Goal: Information Seeking & Learning: Check status

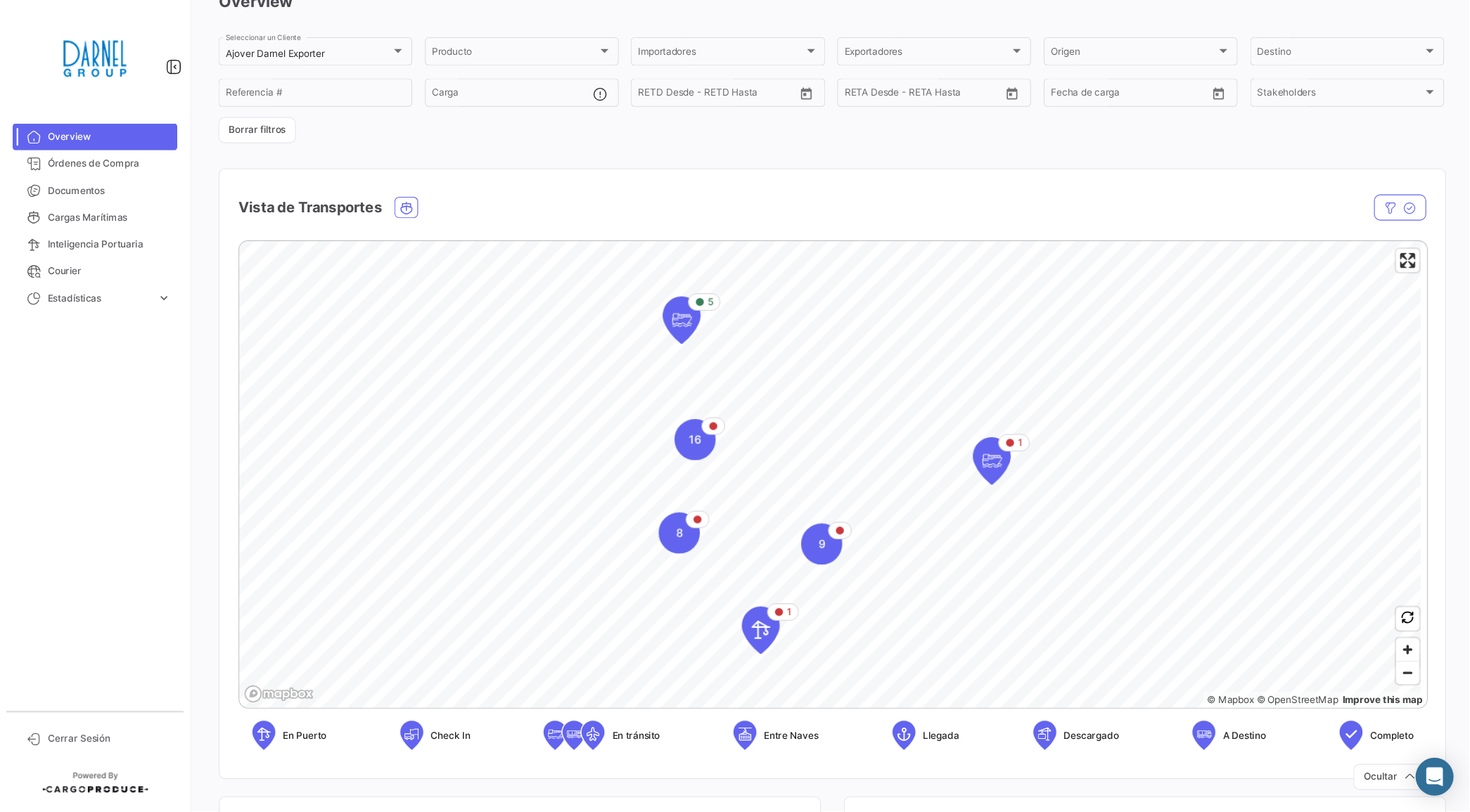
scroll to position [100, 0]
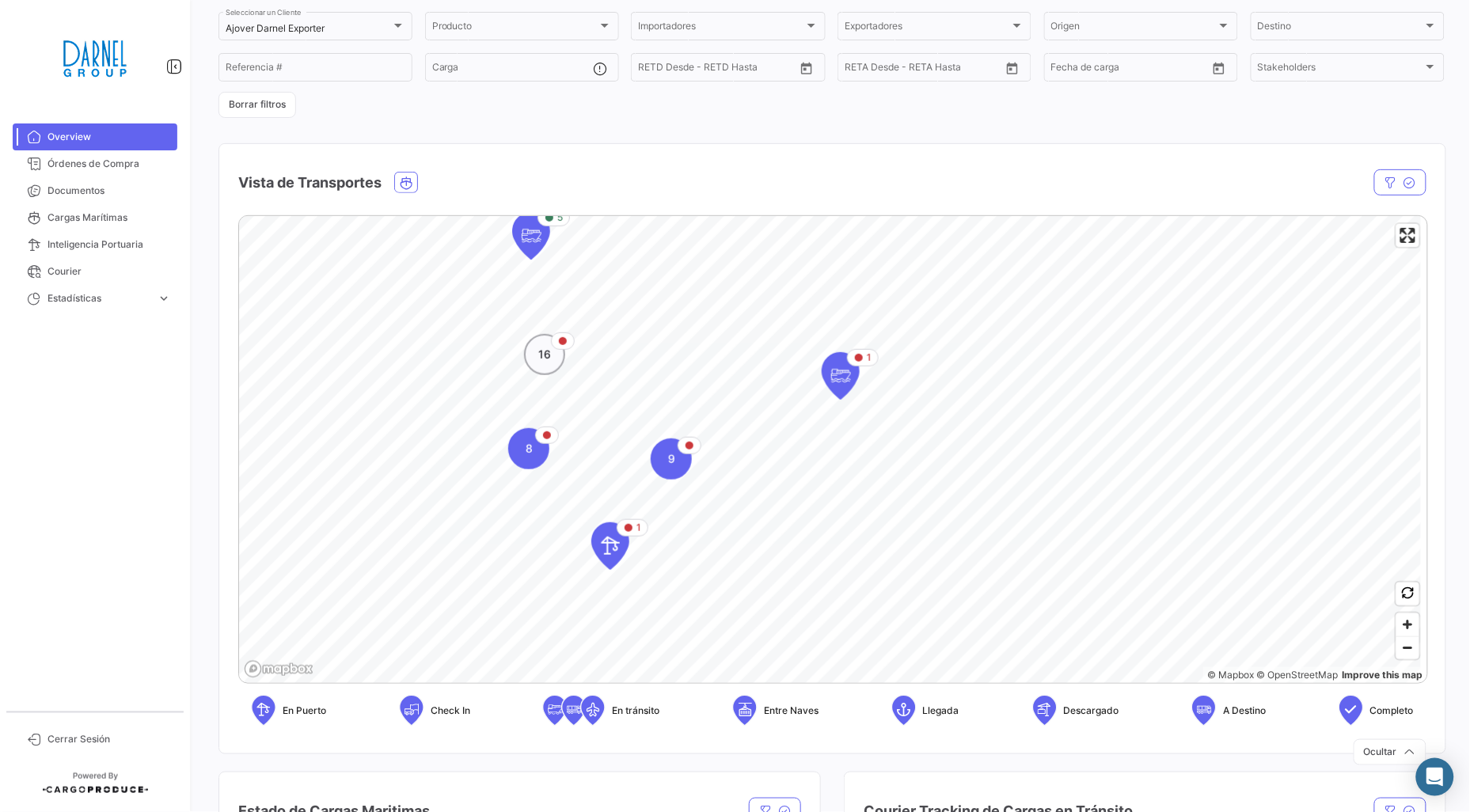
click at [539, 361] on span "16" at bounding box center [544, 354] width 13 height 16
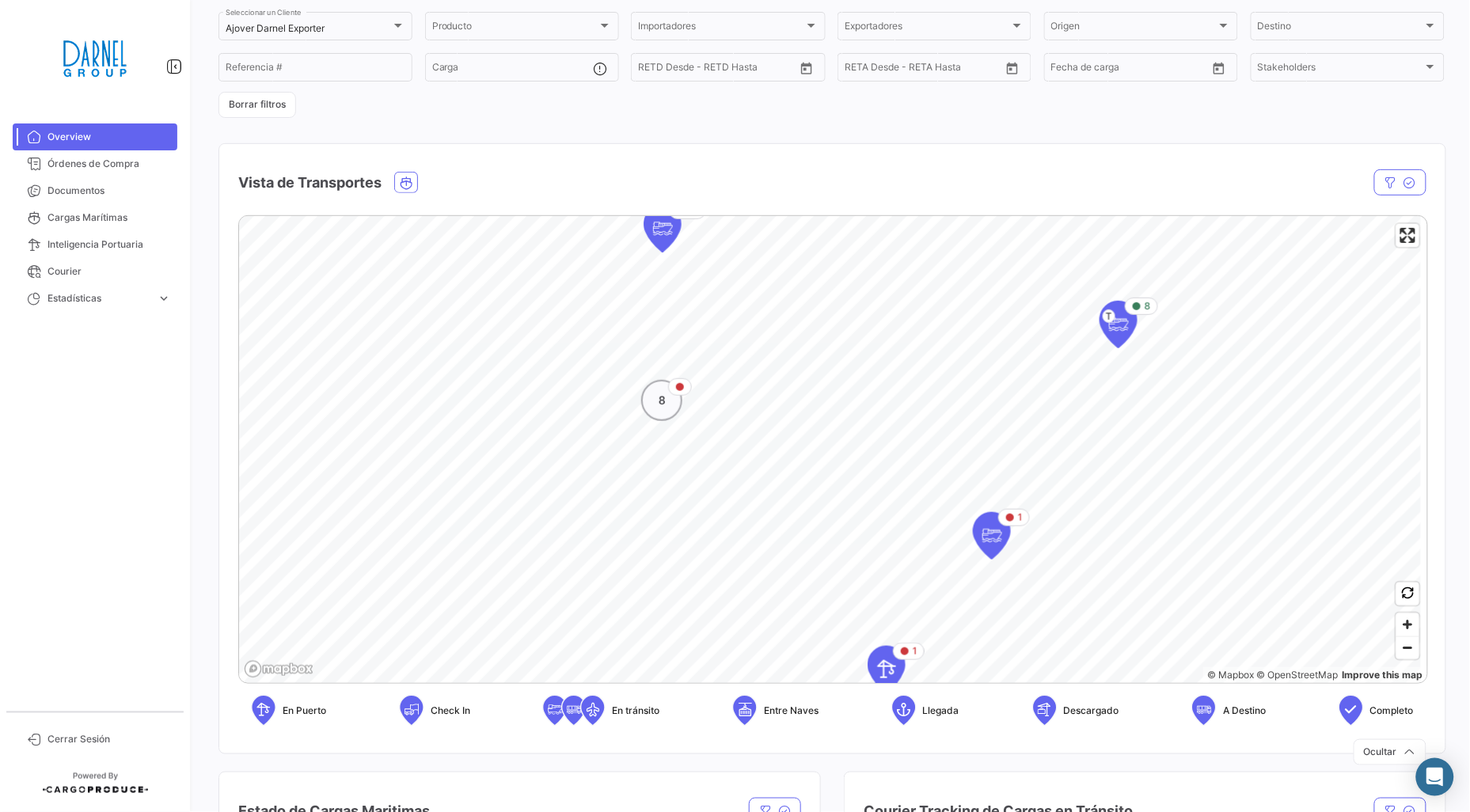
click at [671, 383] on div "Map marker" at bounding box center [680, 387] width 24 height 17
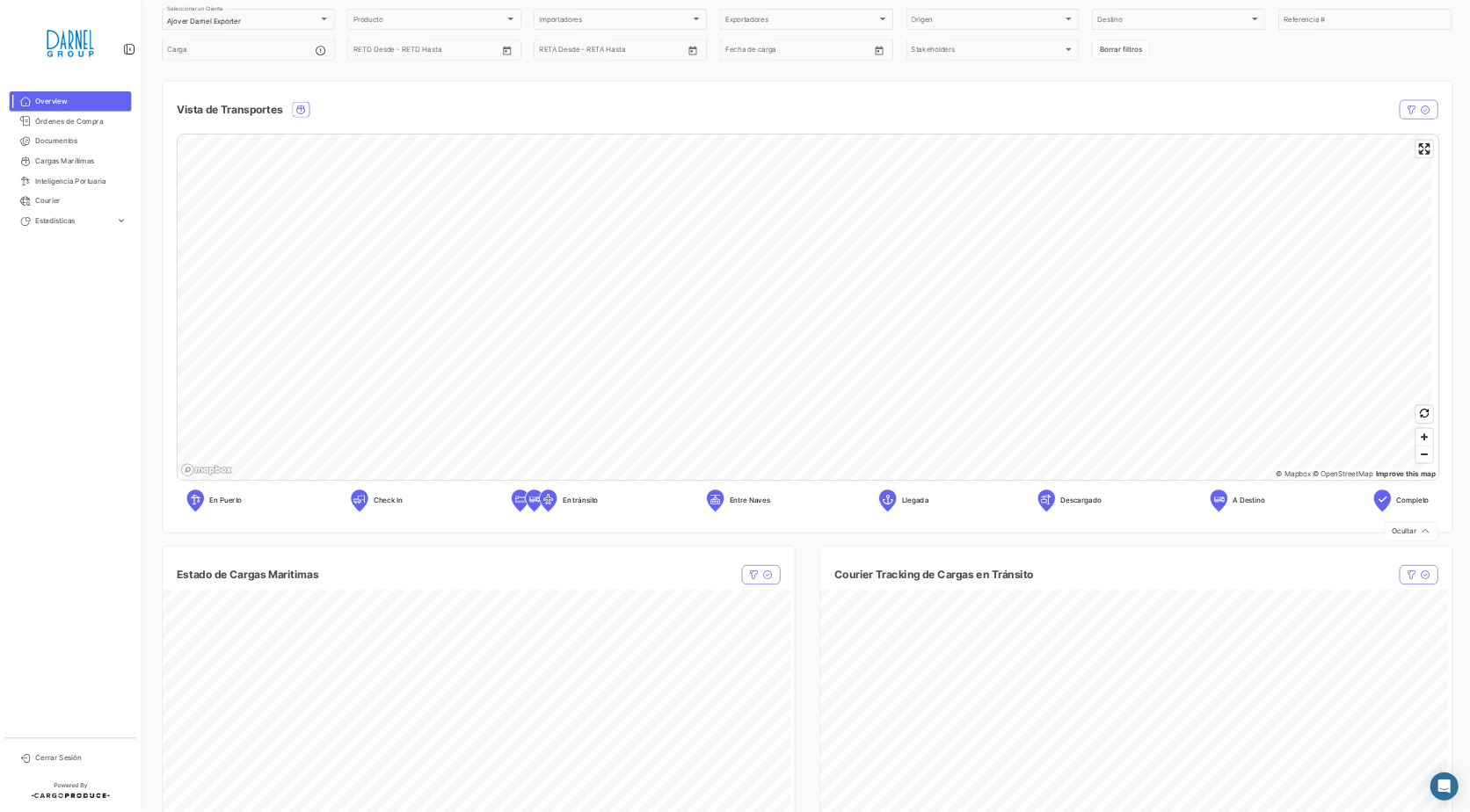
scroll to position [0, 0]
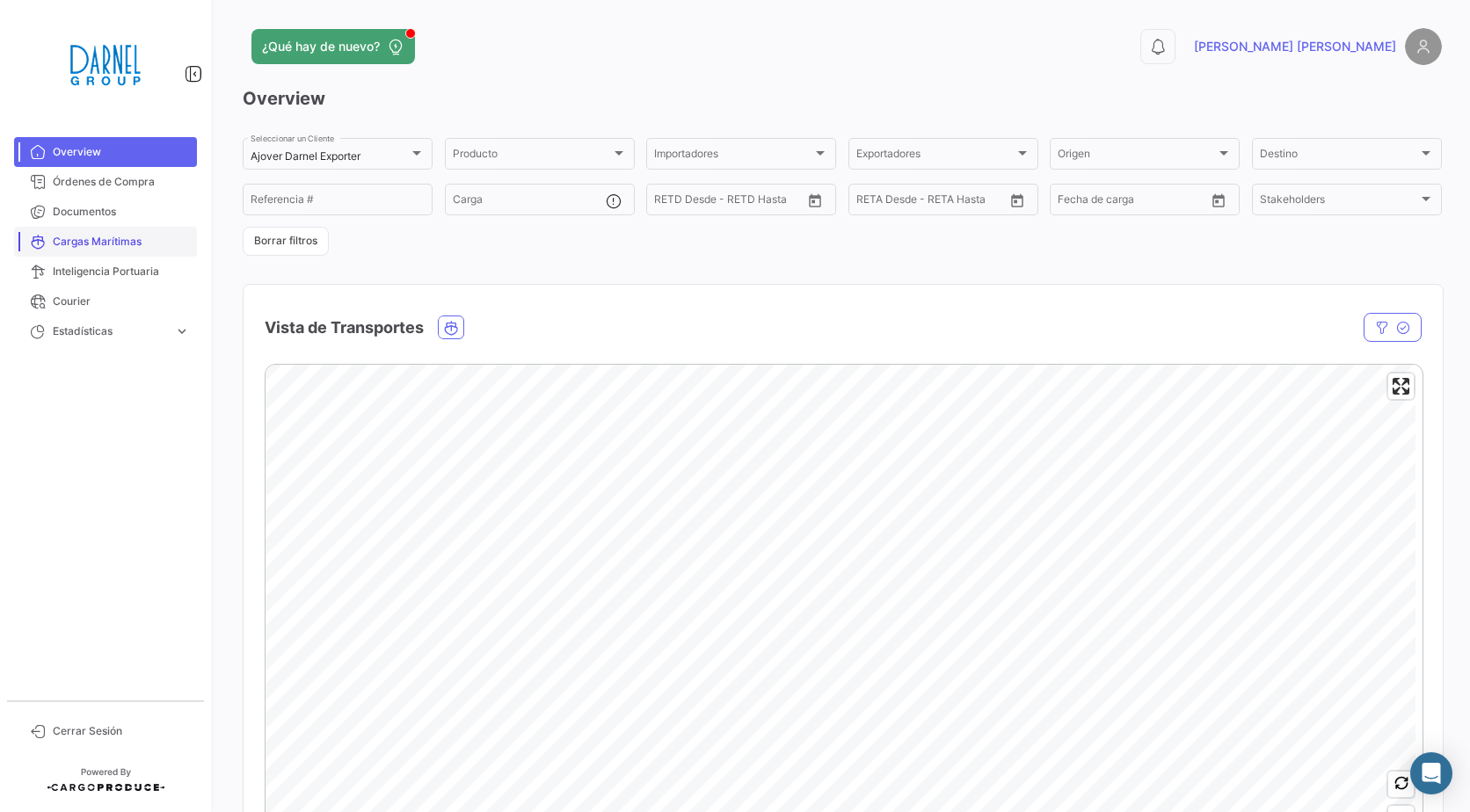
click at [105, 247] on span "Cargas Marítimas" at bounding box center [121, 241] width 138 height 16
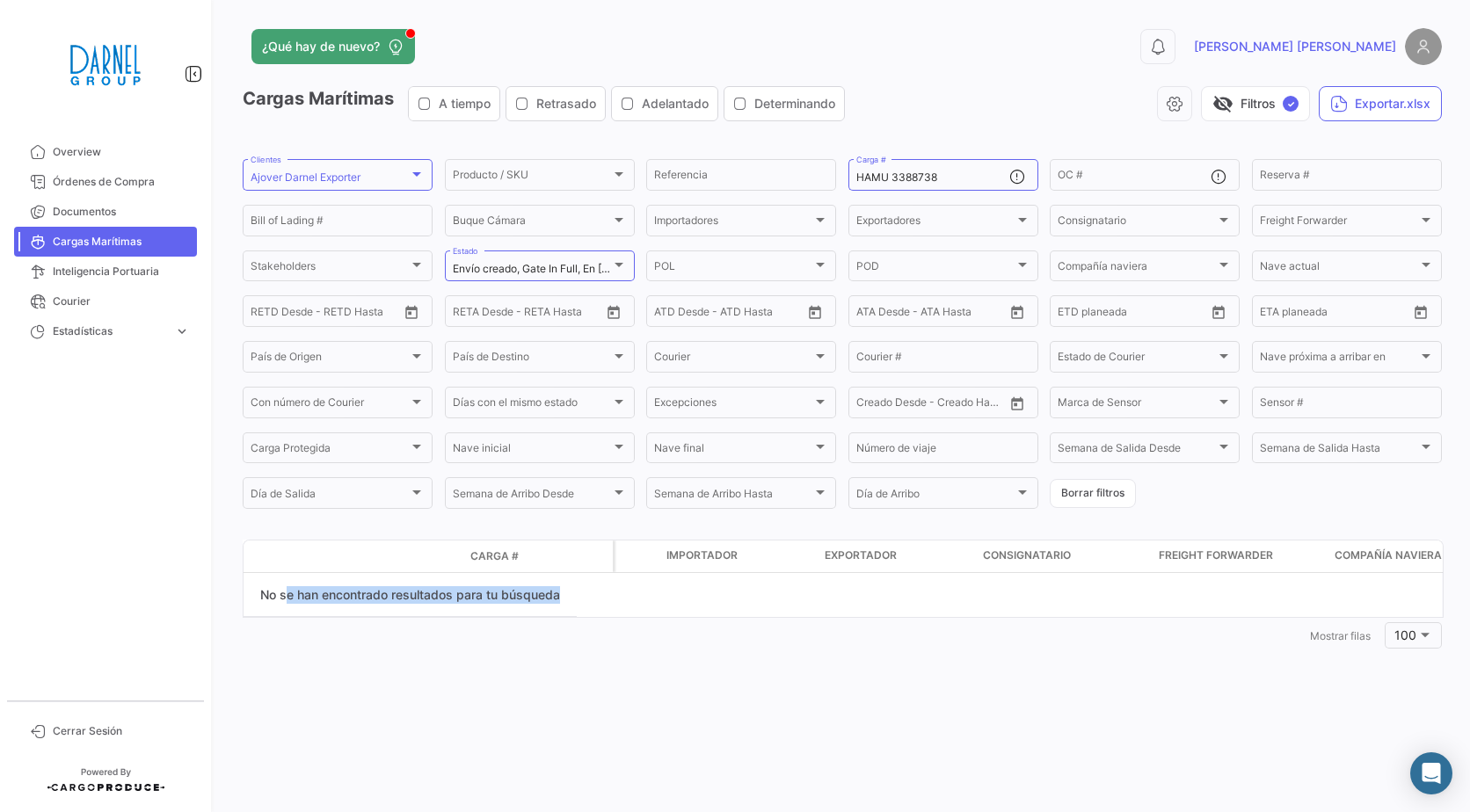
drag, startPoint x: 288, startPoint y: 601, endPoint x: 679, endPoint y: 605, distance: 391.0
click at [679, 605] on datatable-selection "No se han encontrado resultados para tu búsqueda" at bounding box center [844, 595] width 1200 height 44
drag, startPoint x: 679, startPoint y: 605, endPoint x: 706, endPoint y: 601, distance: 27.3
click at [706, 601] on datatable-selection "No se han encontrado resultados para tu búsqueda" at bounding box center [844, 595] width 1200 height 44
click at [955, 174] on input "HAMU 3388738" at bounding box center [933, 177] width 153 height 12
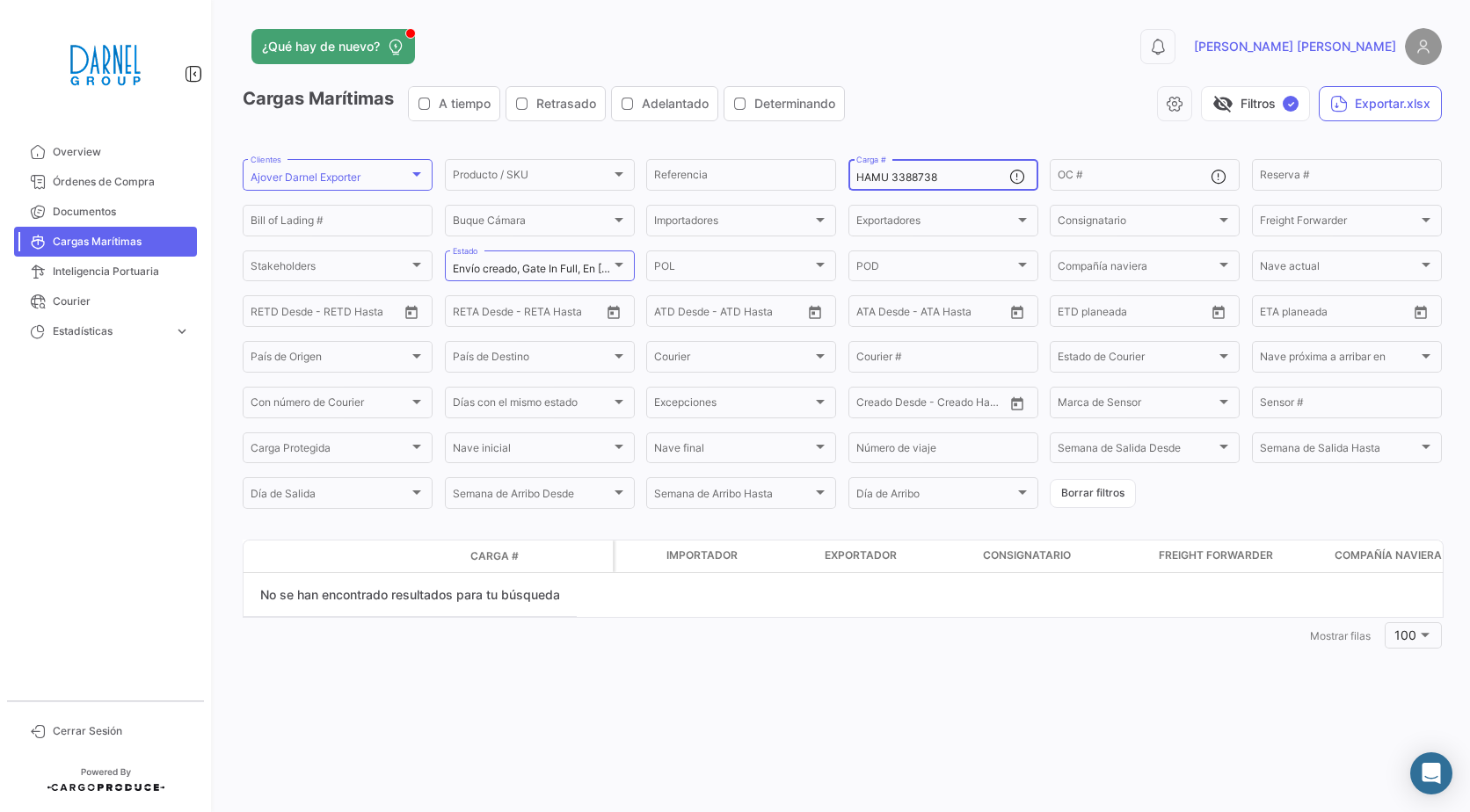
click at [955, 174] on input "HAMU 3388738" at bounding box center [933, 177] width 153 height 12
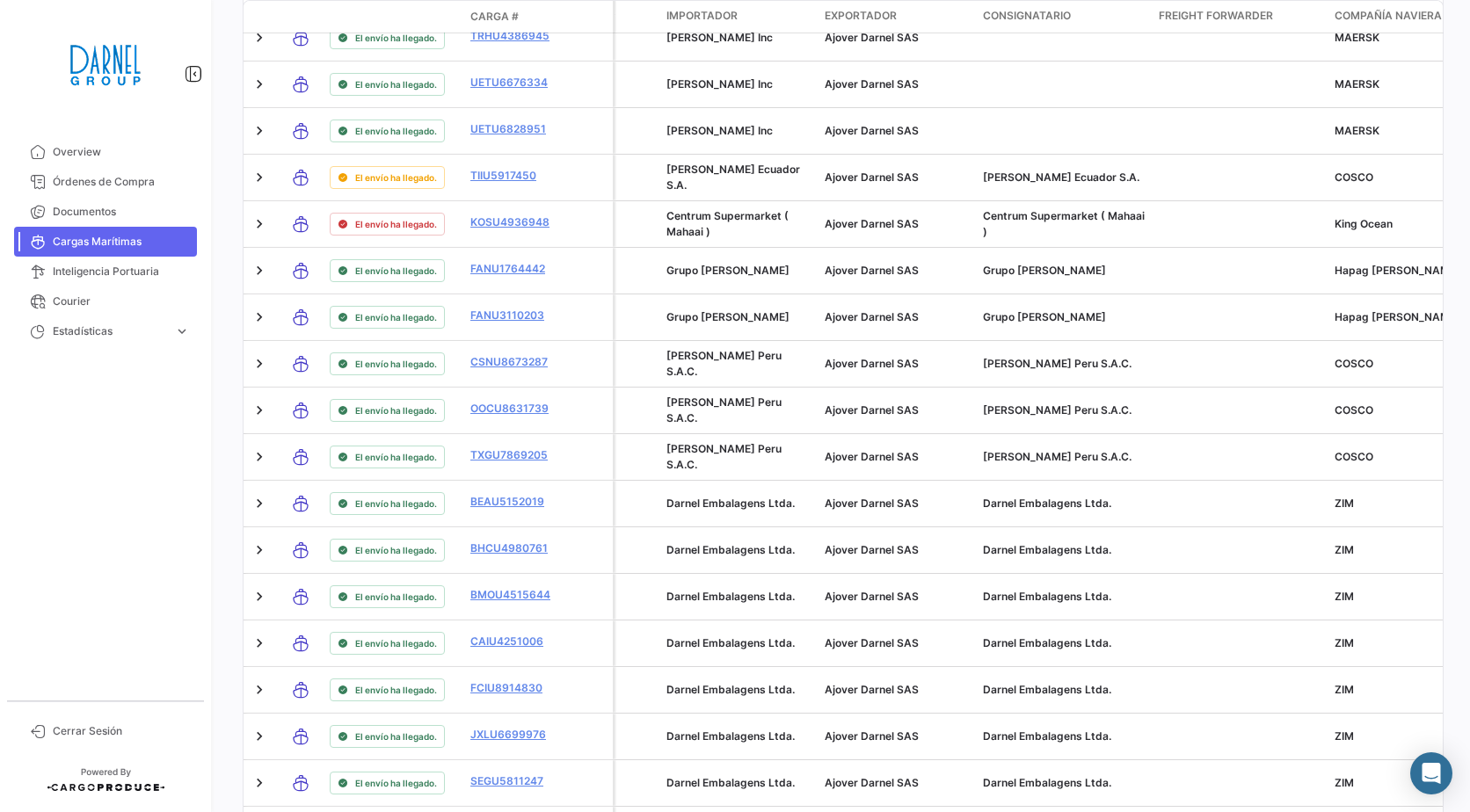
scroll to position [4558, 0]
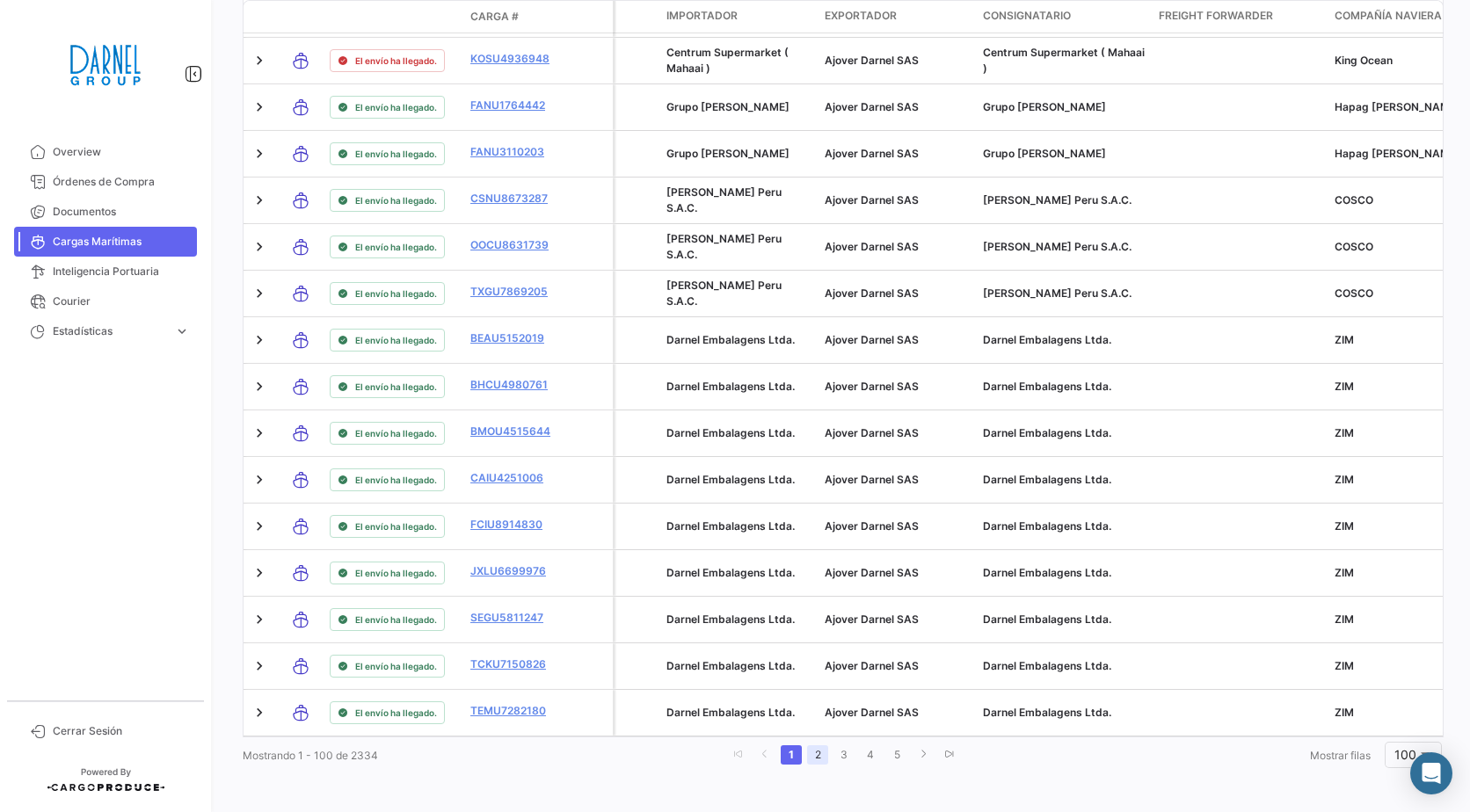
click at [811, 761] on link "2" at bounding box center [818, 755] width 21 height 19
click at [841, 753] on link "3" at bounding box center [851, 755] width 21 height 19
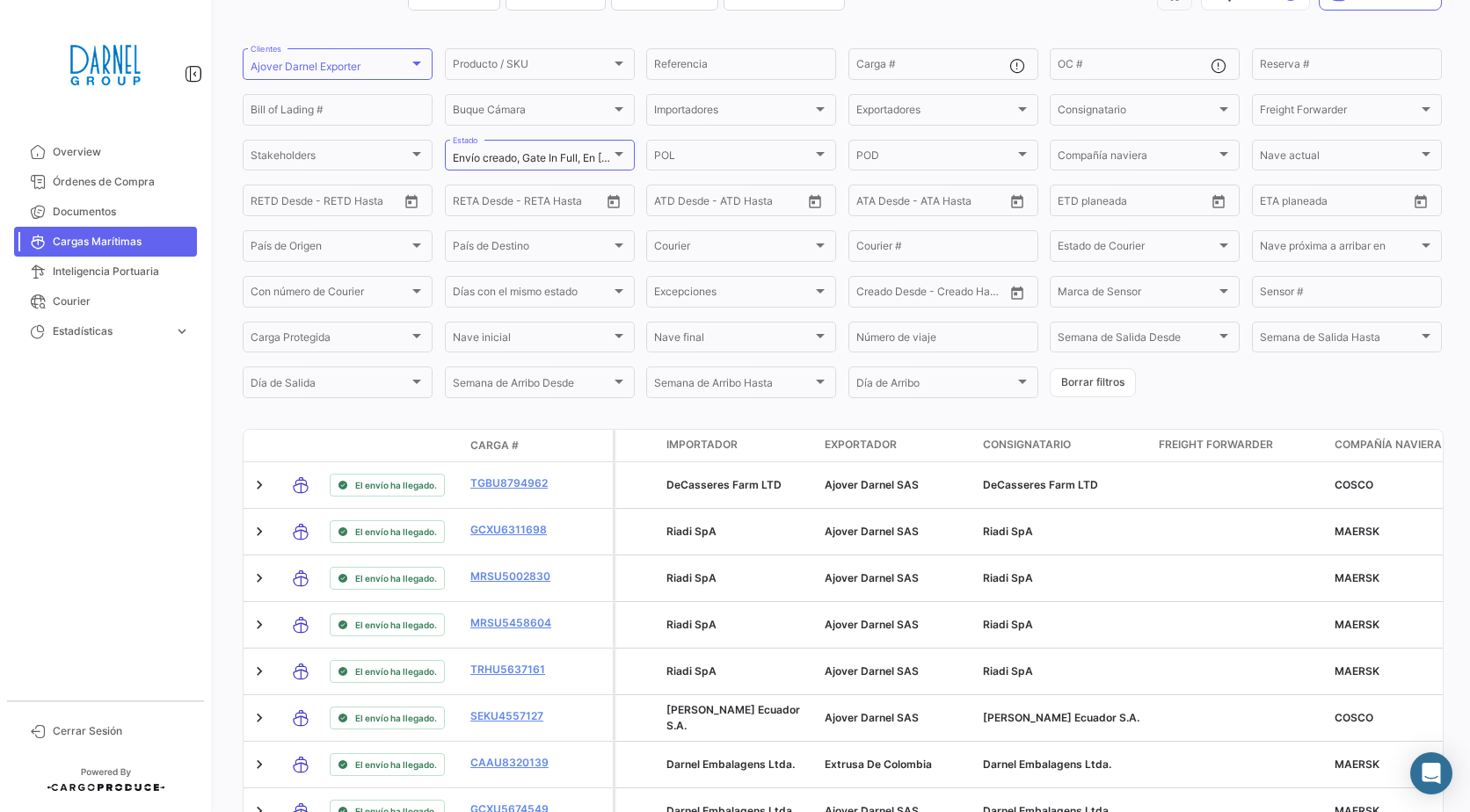
scroll to position [0, 0]
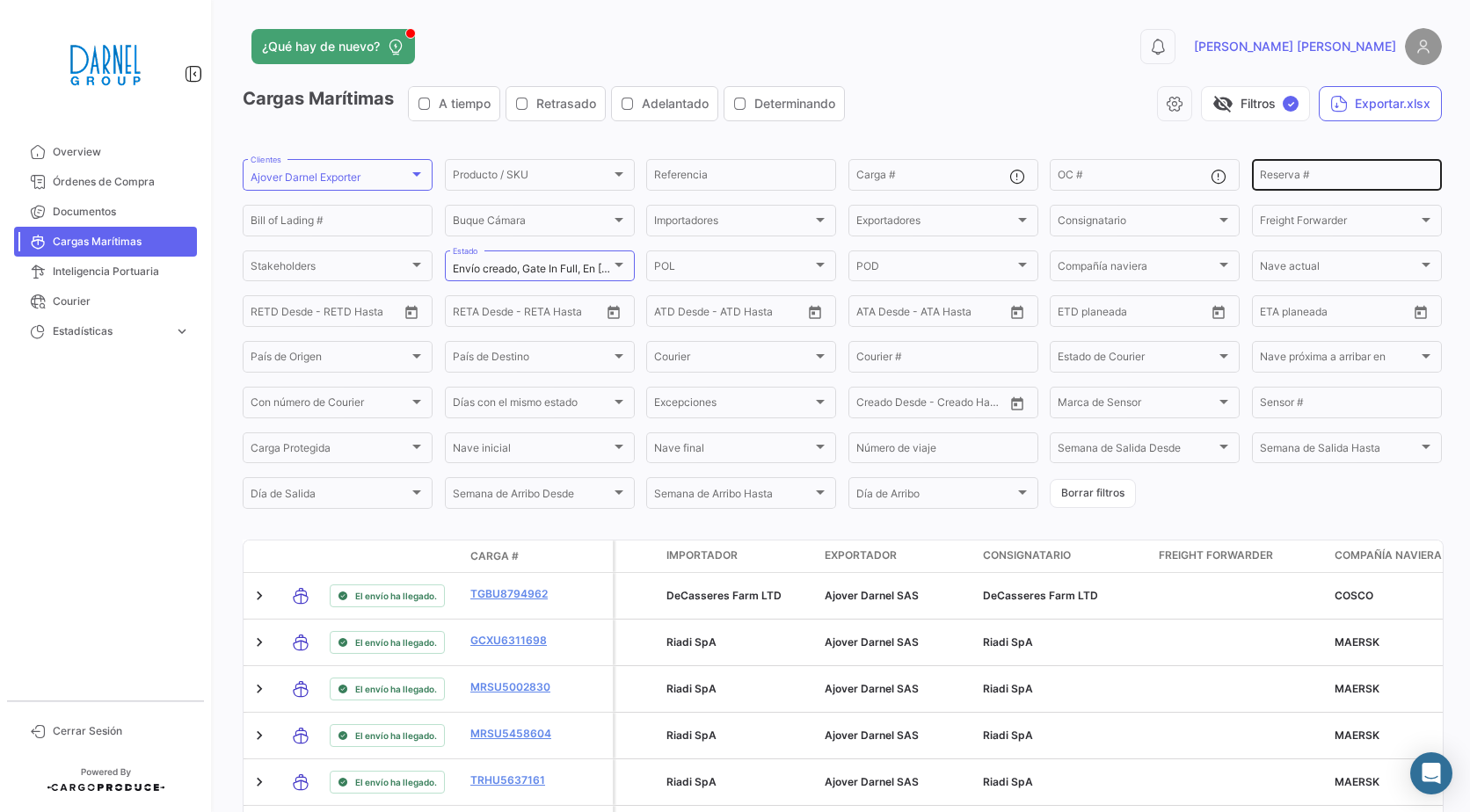
click at [1260, 162] on div "Reserva #" at bounding box center [1347, 174] width 174 height 34
click at [279, 233] on div "Bill of Lading #" at bounding box center [337, 219] width 174 height 34
click at [281, 231] on div "Bill of Lading #" at bounding box center [337, 219] width 174 height 34
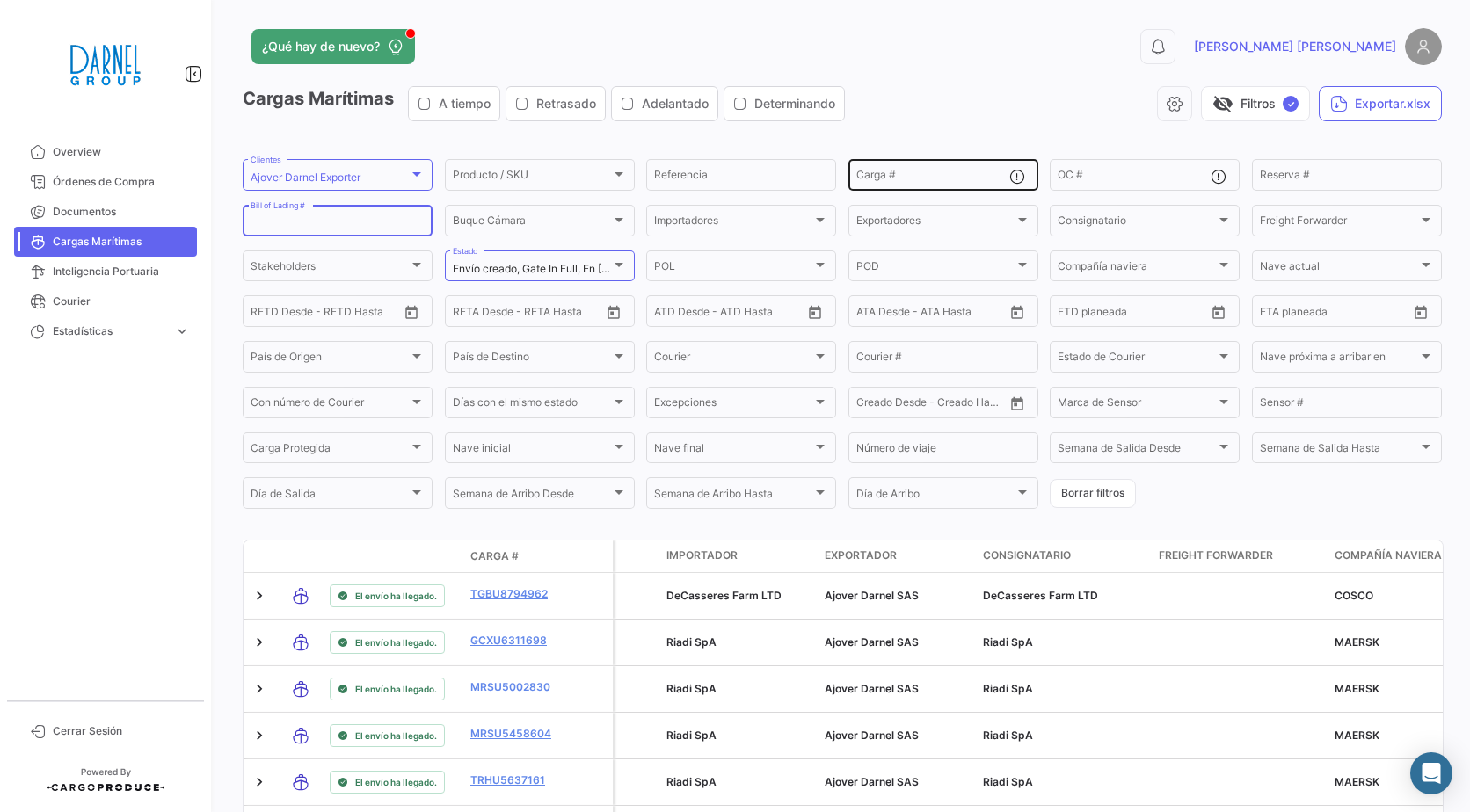
click at [917, 174] on input "Carga #" at bounding box center [933, 177] width 153 height 12
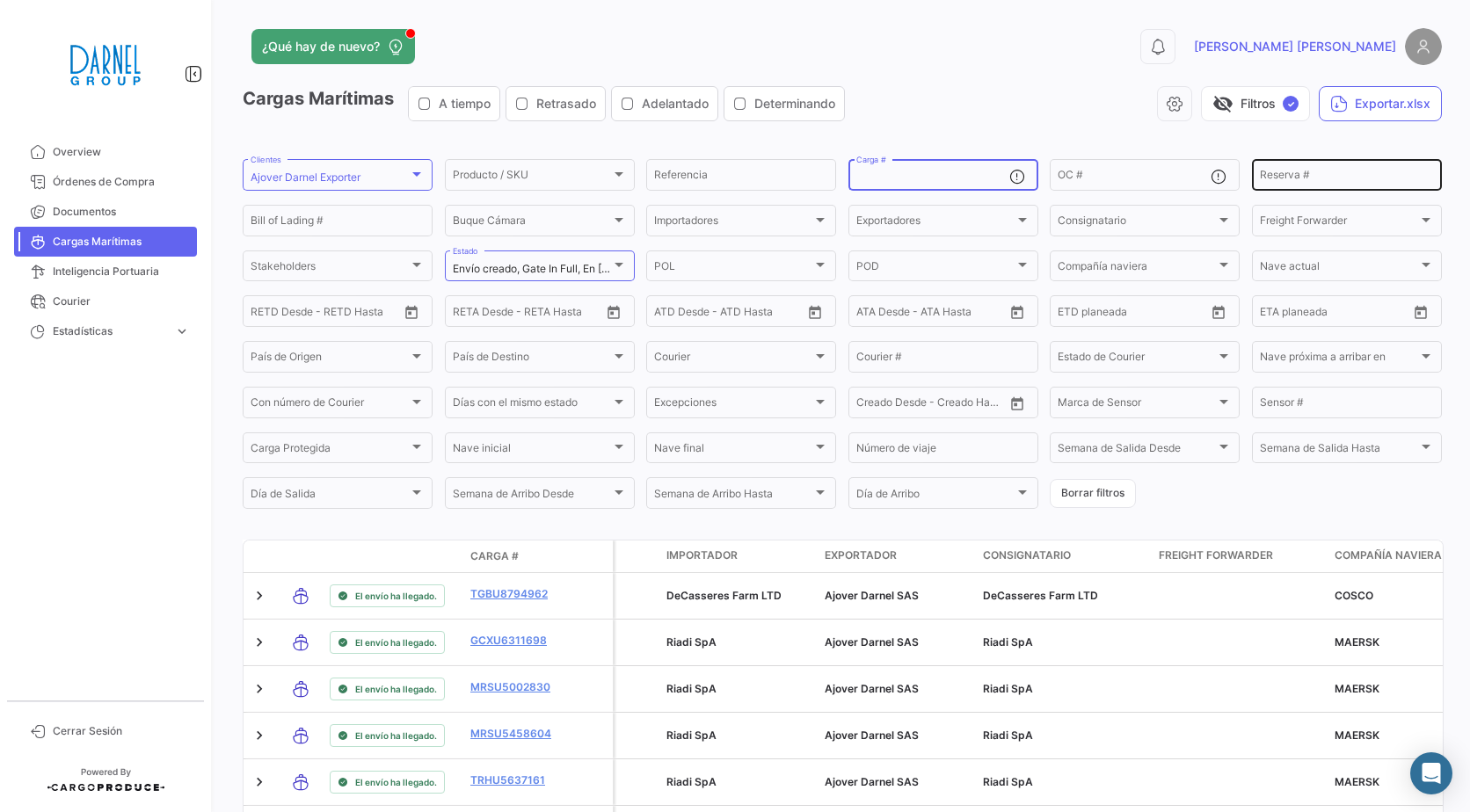
click at [1279, 174] on input "Reserva #" at bounding box center [1347, 177] width 174 height 12
paste input "26780656"
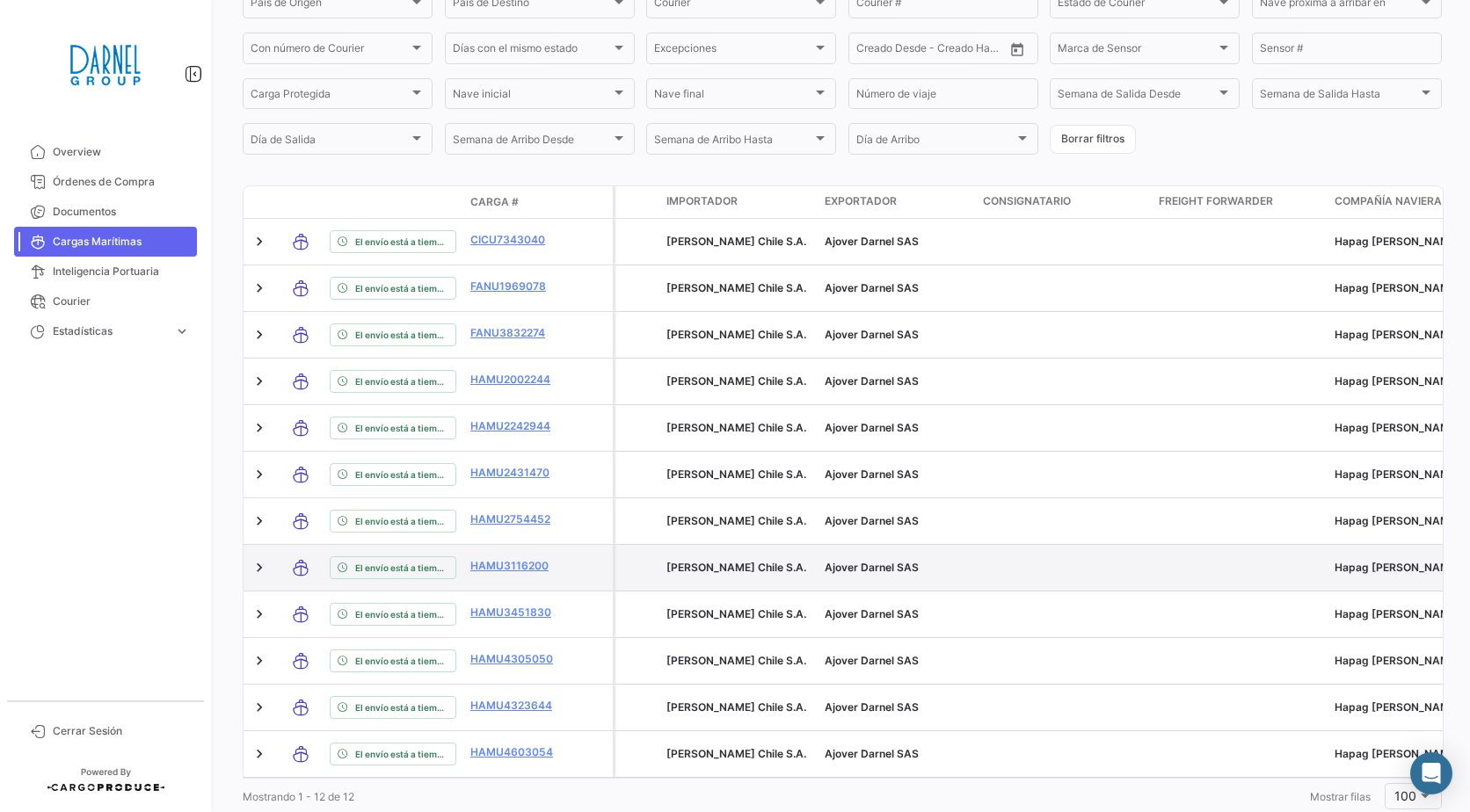
scroll to position [323, 0]
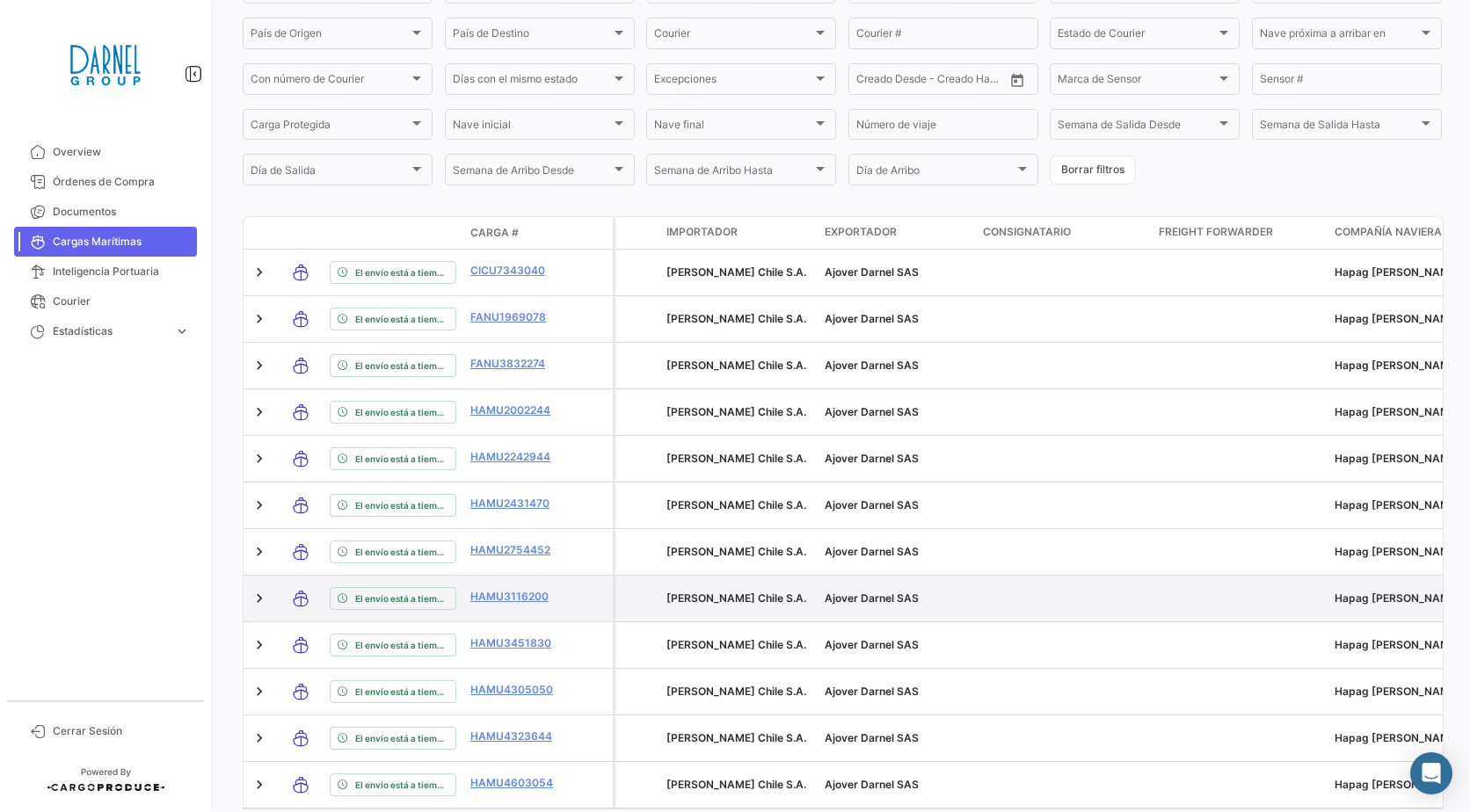
type input "26780656"
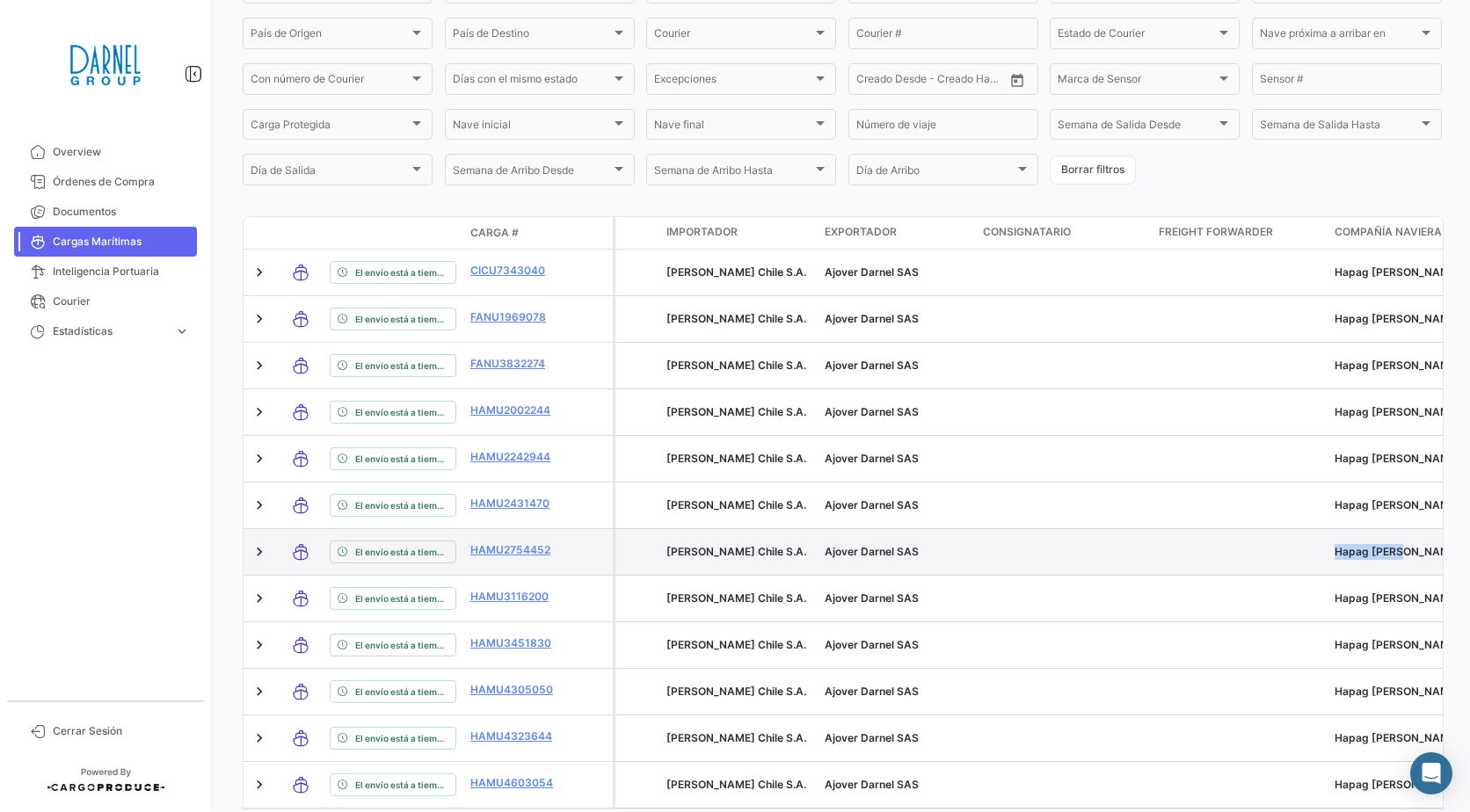
drag, startPoint x: 1332, startPoint y: 563, endPoint x: 1398, endPoint y: 554, distance: 66.6
click at [1398, 554] on datatable-body-cell "Hapag [PERSON_NAME]" at bounding box center [1406, 552] width 158 height 46
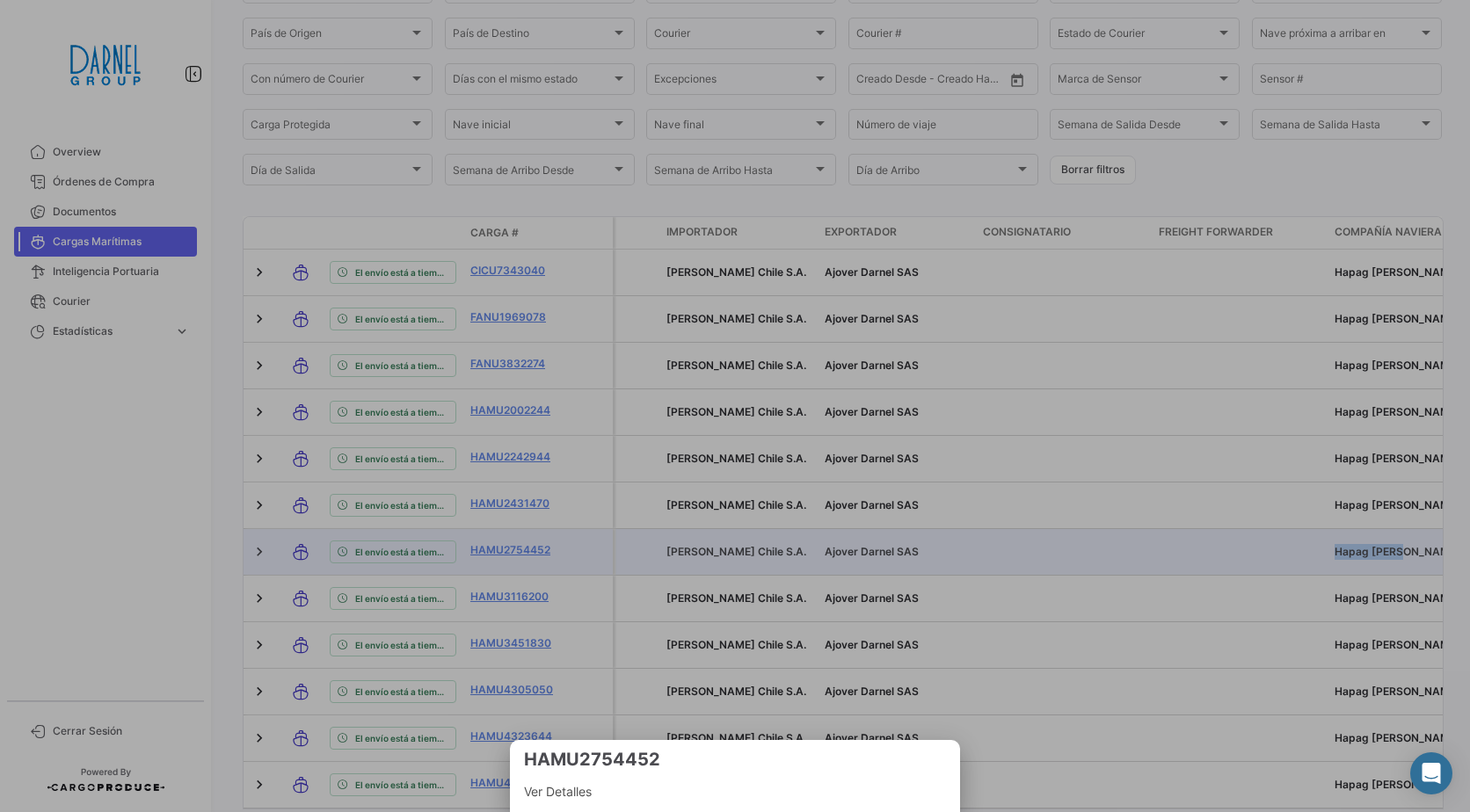
click at [1036, 526] on div at bounding box center [735, 406] width 1470 height 812
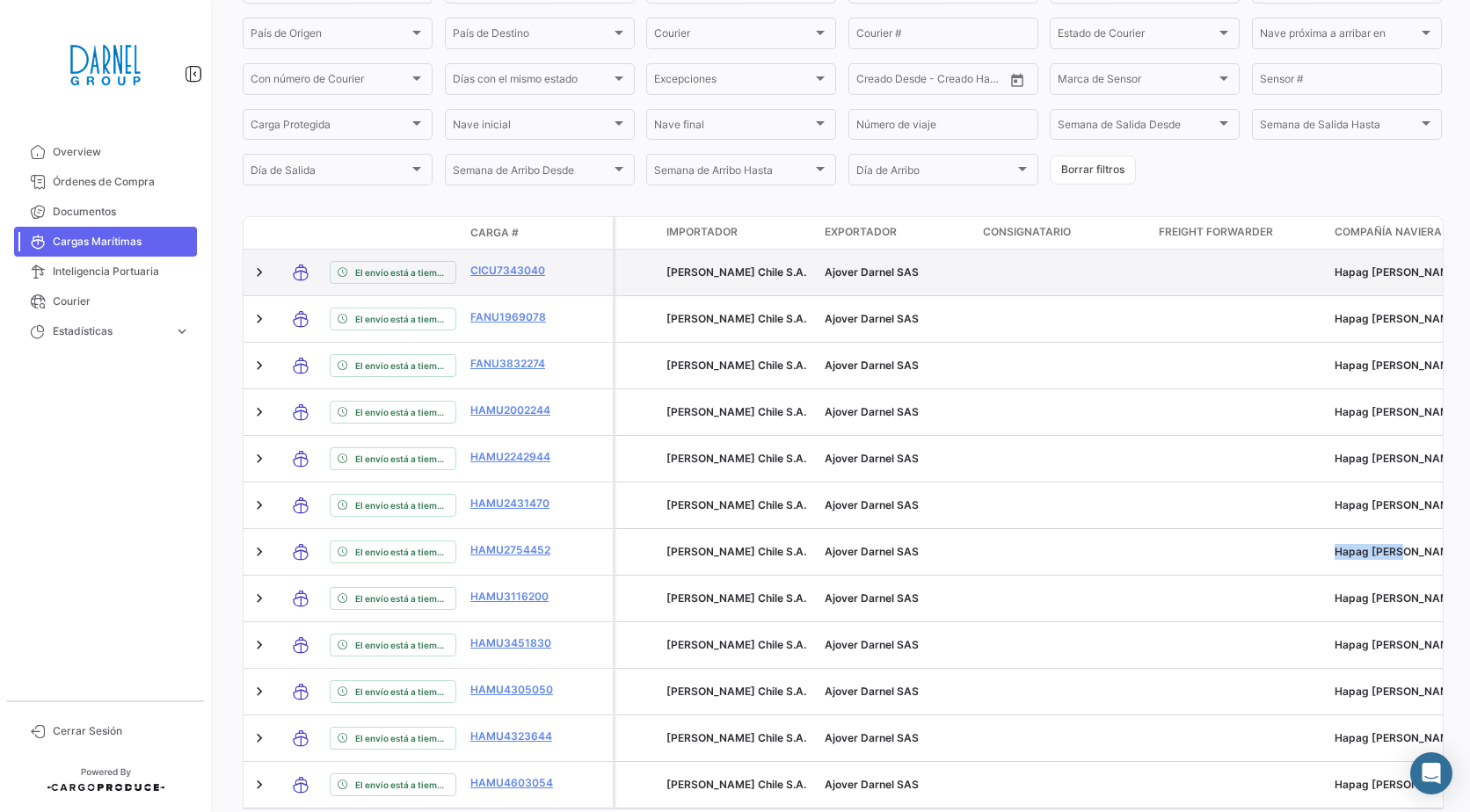
scroll to position [0, 0]
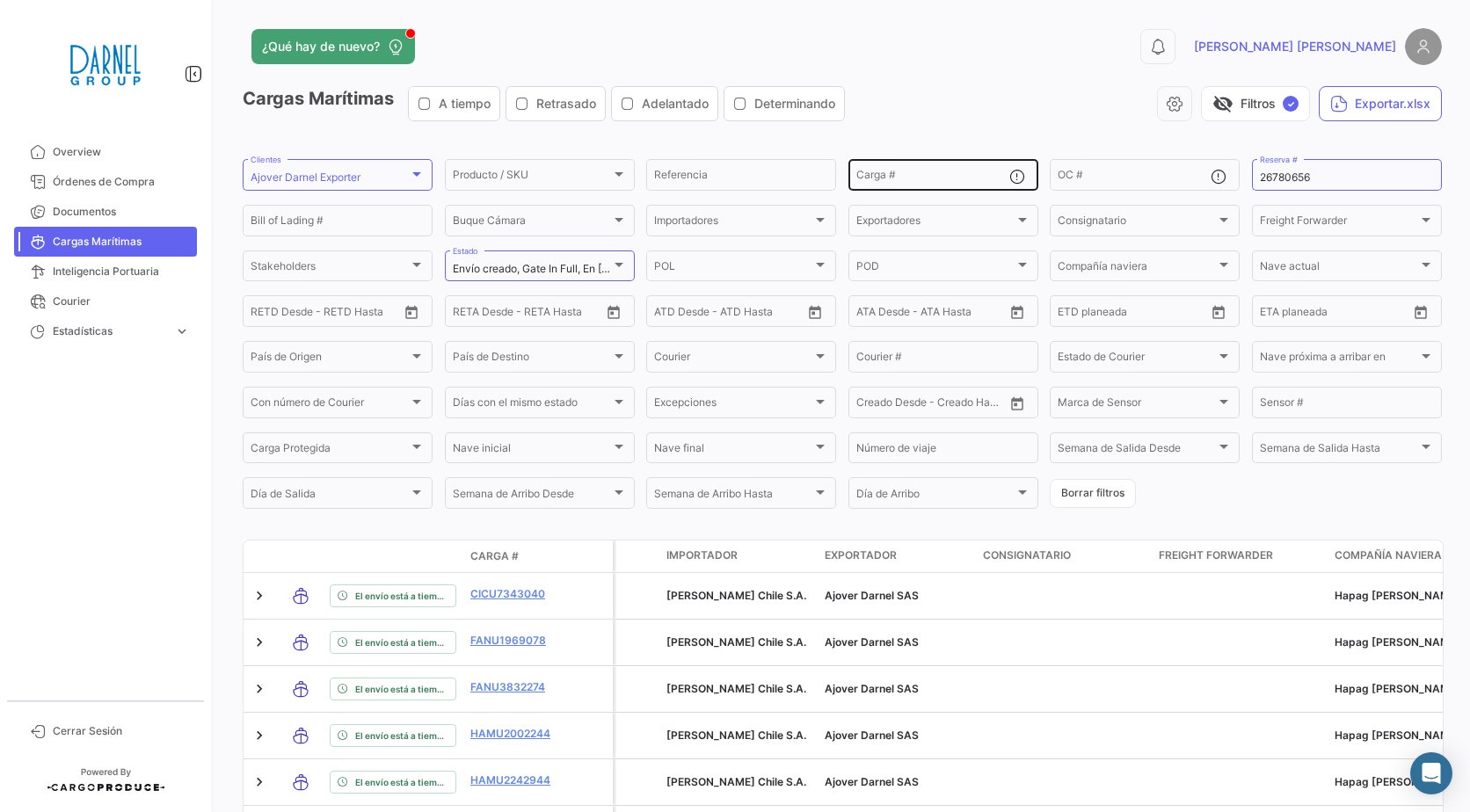
click at [931, 175] on input "Carga #" at bounding box center [933, 177] width 153 height 12
click at [1308, 170] on div "26780656 Reserva #" at bounding box center [1347, 174] width 174 height 34
click at [1306, 174] on input "26780656" at bounding box center [1347, 177] width 174 height 12
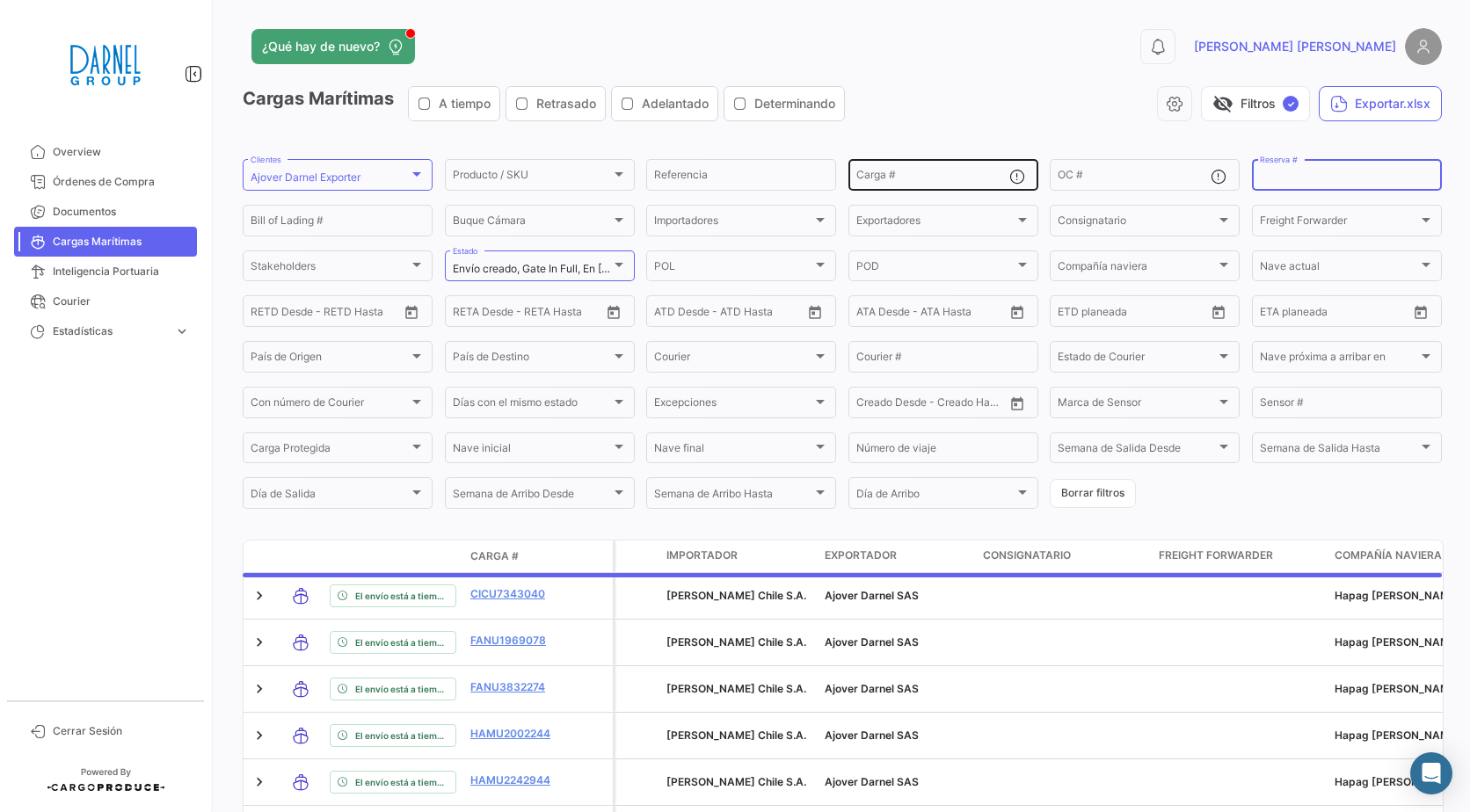
click at [879, 169] on div "Carga #" at bounding box center [933, 174] width 153 height 34
paste input "TIIU 5832332"
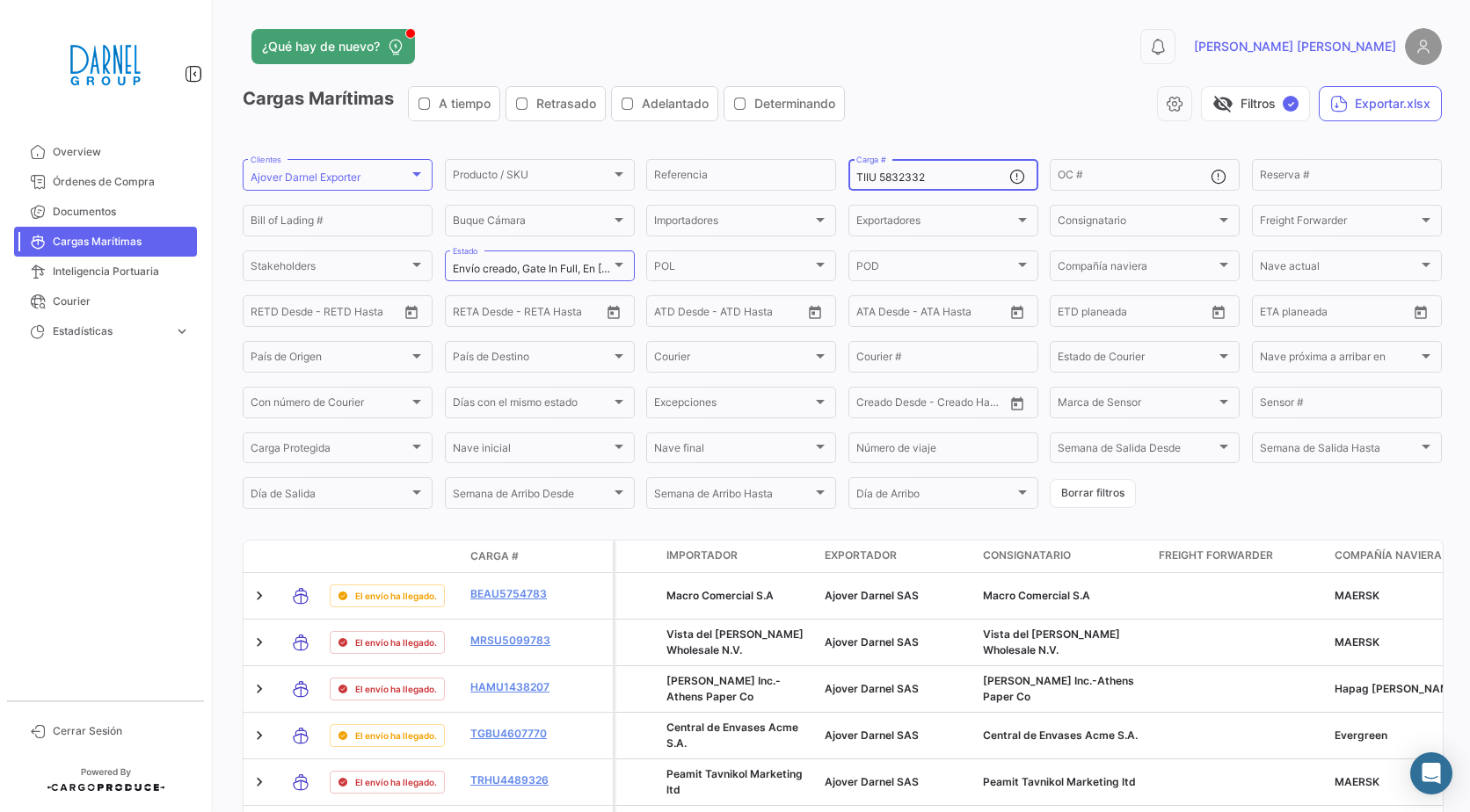
click at [894, 184] on input "TIIU 5832332" at bounding box center [933, 177] width 153 height 12
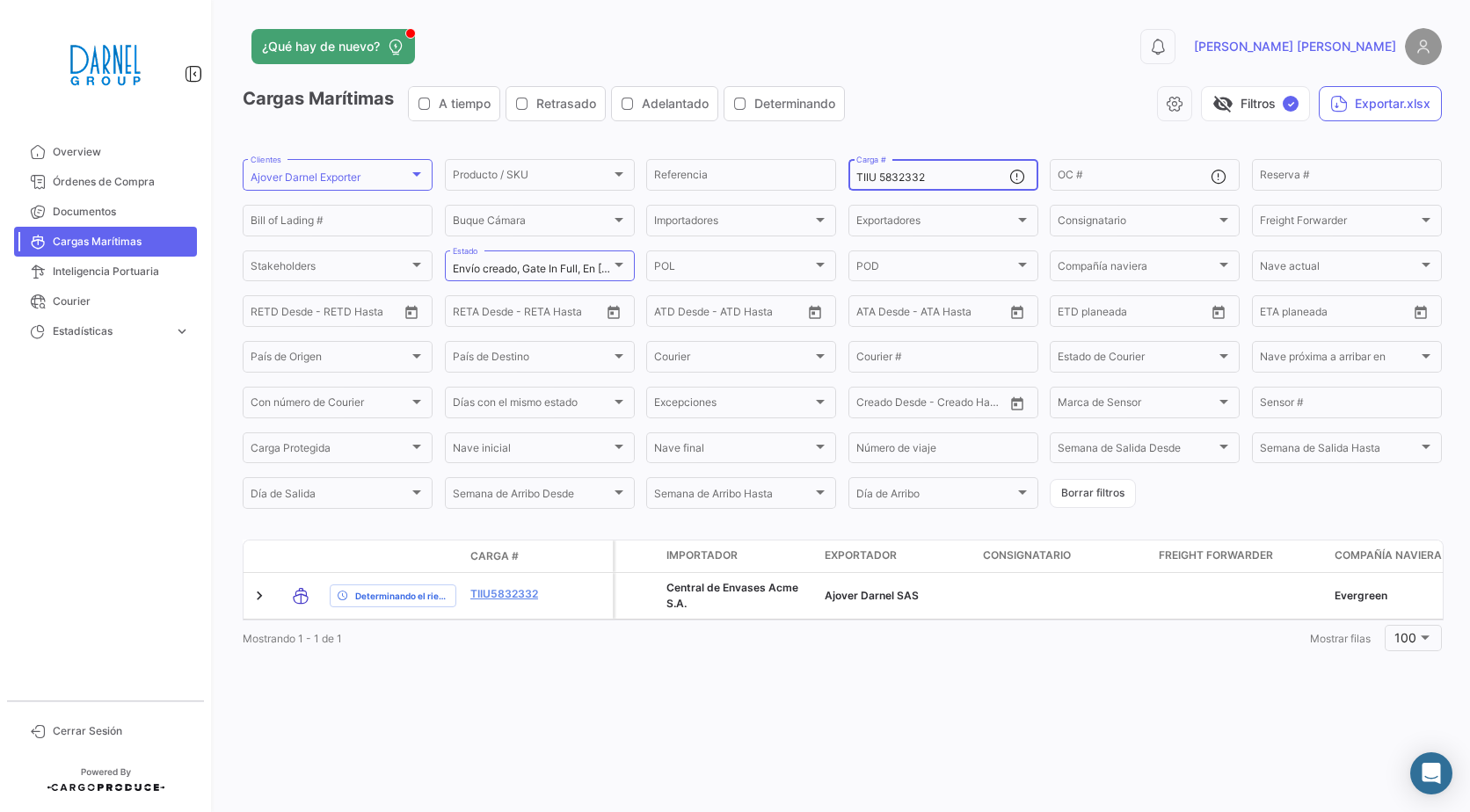
type input "TIIU 5832332"
click at [609, 264] on span "Envío creado, Gate In Full, En [PERSON_NAME] a POT, En [PERSON_NAME] a POD, Des…" at bounding box center [826, 268] width 747 height 13
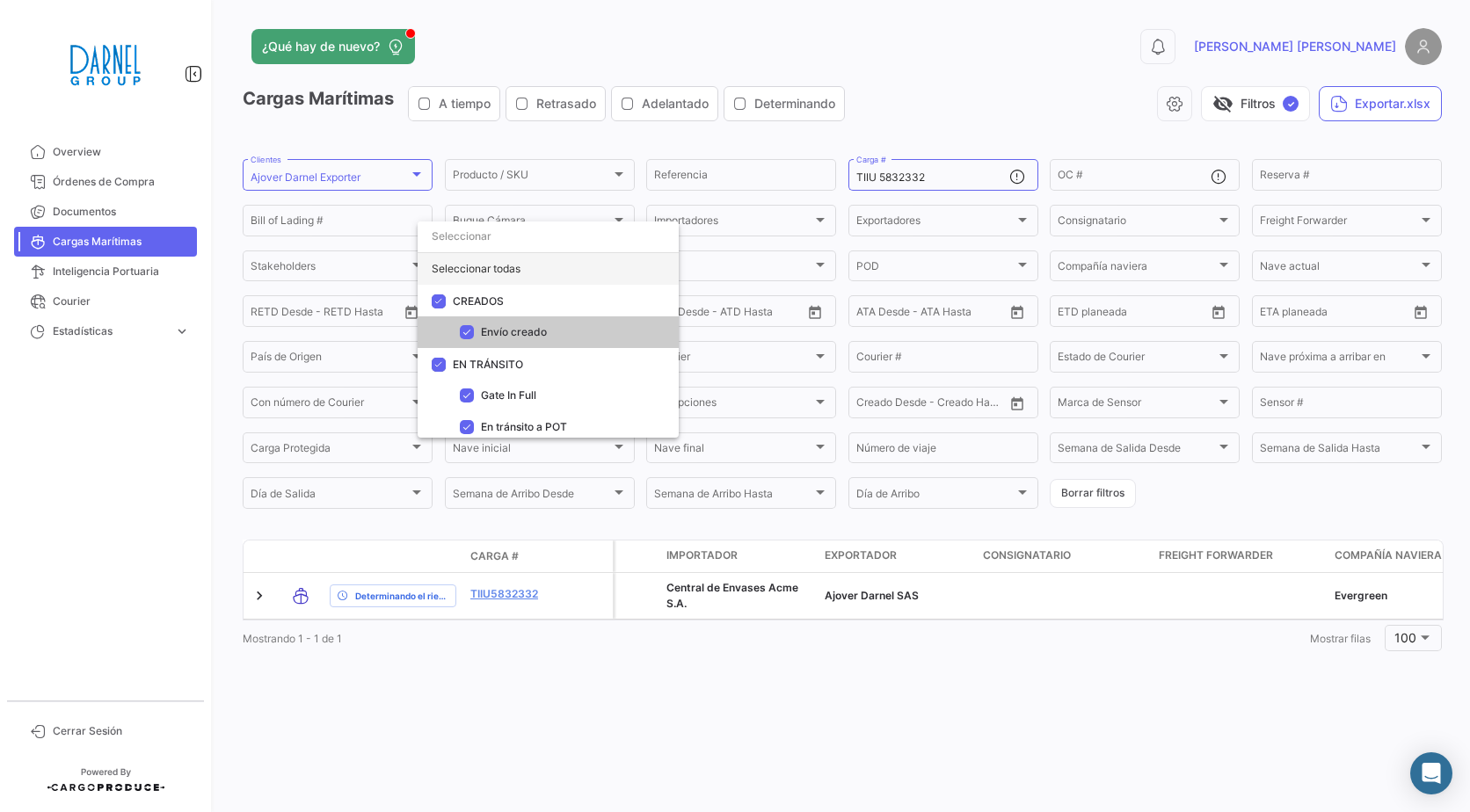
click at [492, 275] on div "Seleccionar todas" at bounding box center [548, 268] width 261 height 31
checkbox input "true"
click at [567, 196] on div at bounding box center [735, 406] width 1470 height 812
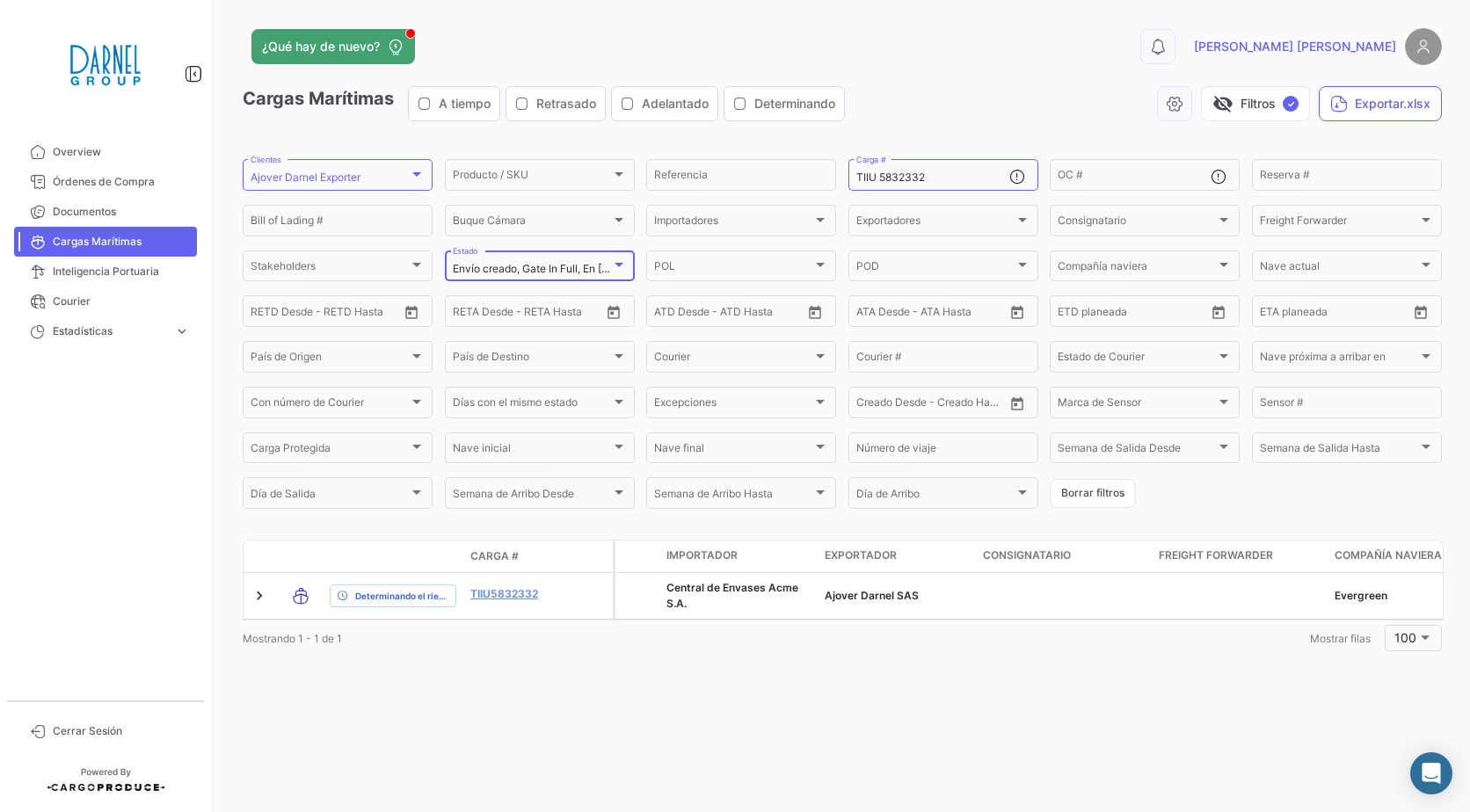
click at [500, 273] on span "Envío creado, Gate In Full, En [PERSON_NAME] a POT, En [PERSON_NAME] a POD, Des…" at bounding box center [877, 268] width 848 height 13
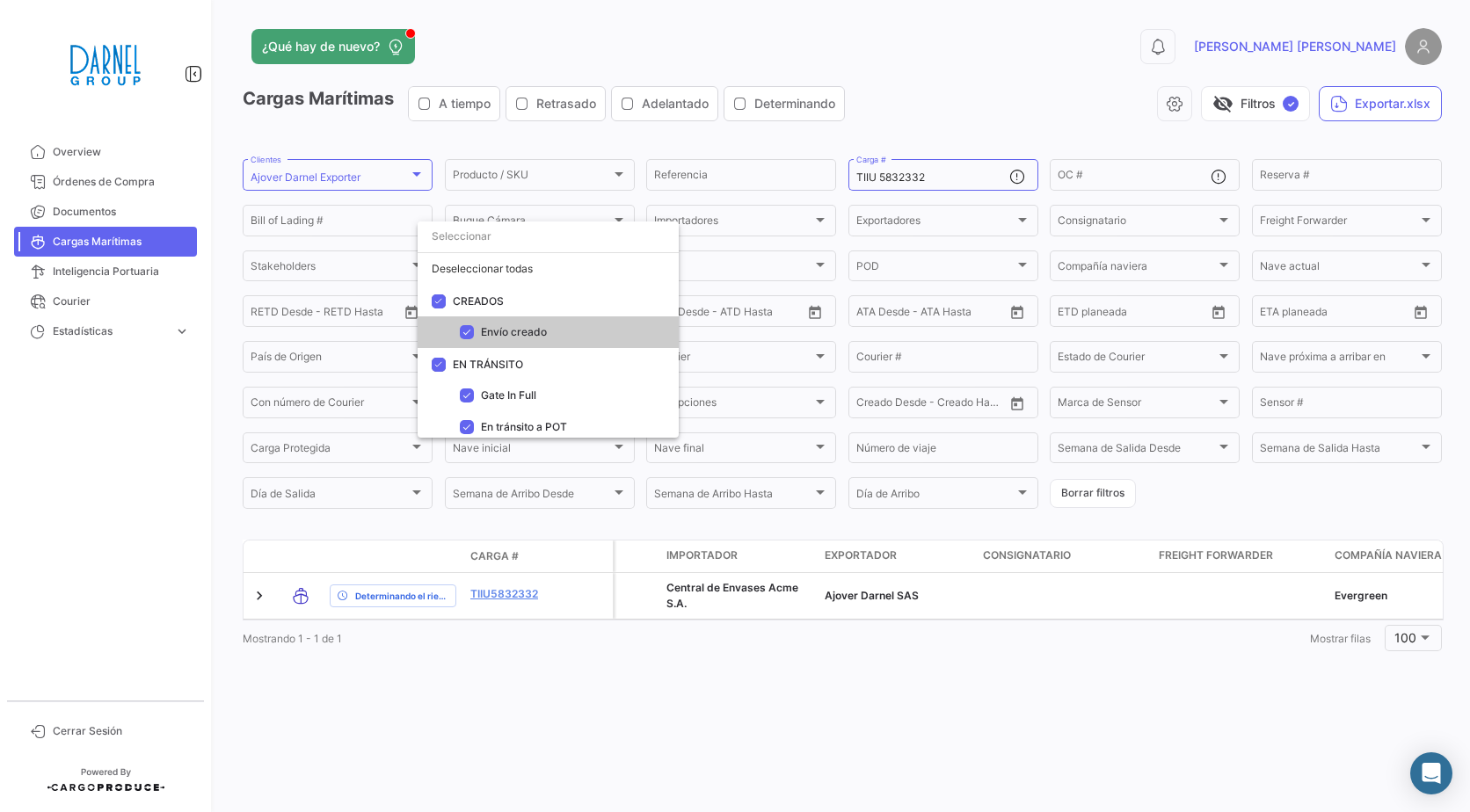
click at [500, 273] on div "Deseleccionar todas" at bounding box center [548, 268] width 261 height 31
checkbox input "false"
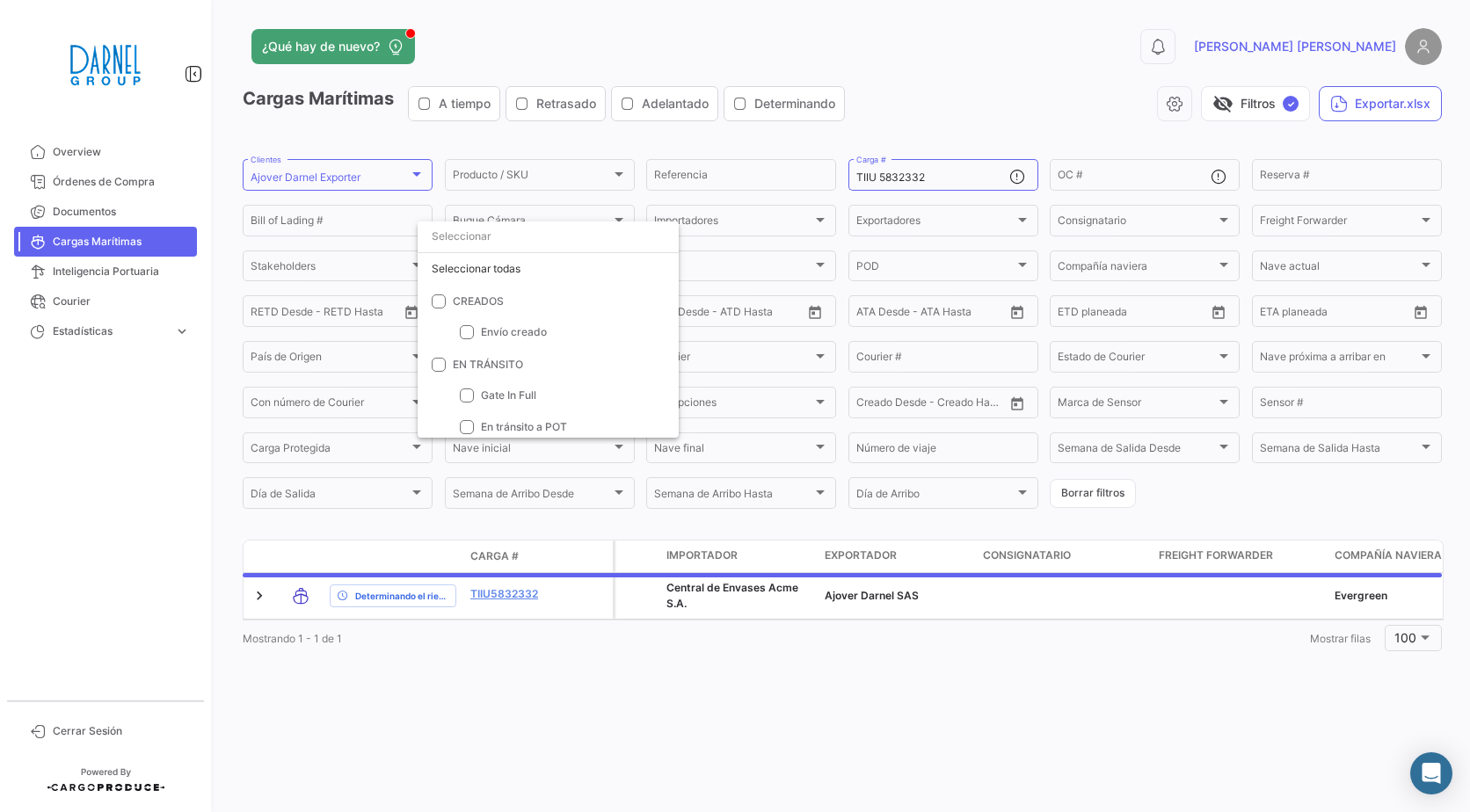
click at [500, 273] on div "Seleccionar todas" at bounding box center [548, 268] width 261 height 31
checkbox input "true"
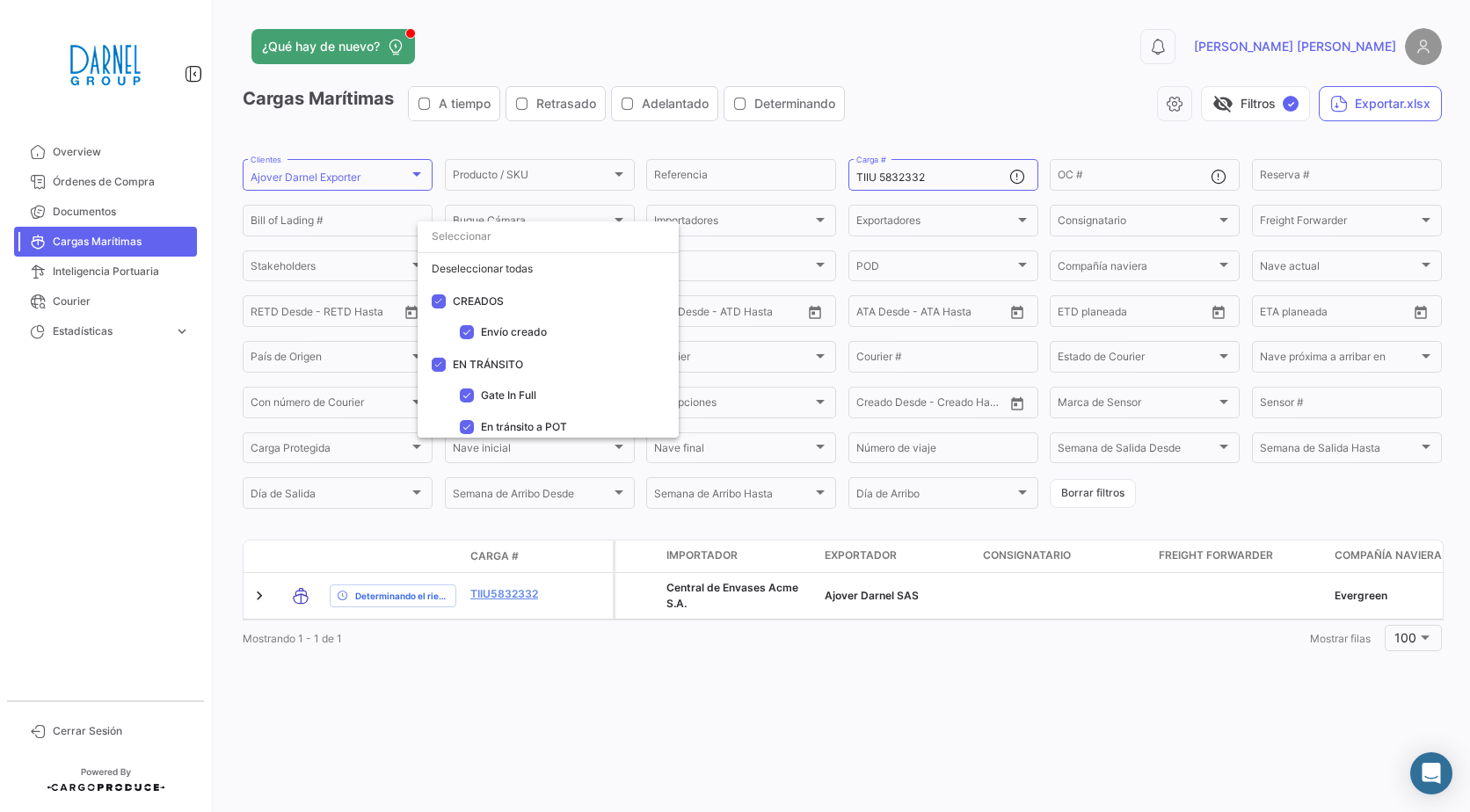
click at [704, 248] on div at bounding box center [735, 406] width 1470 height 812
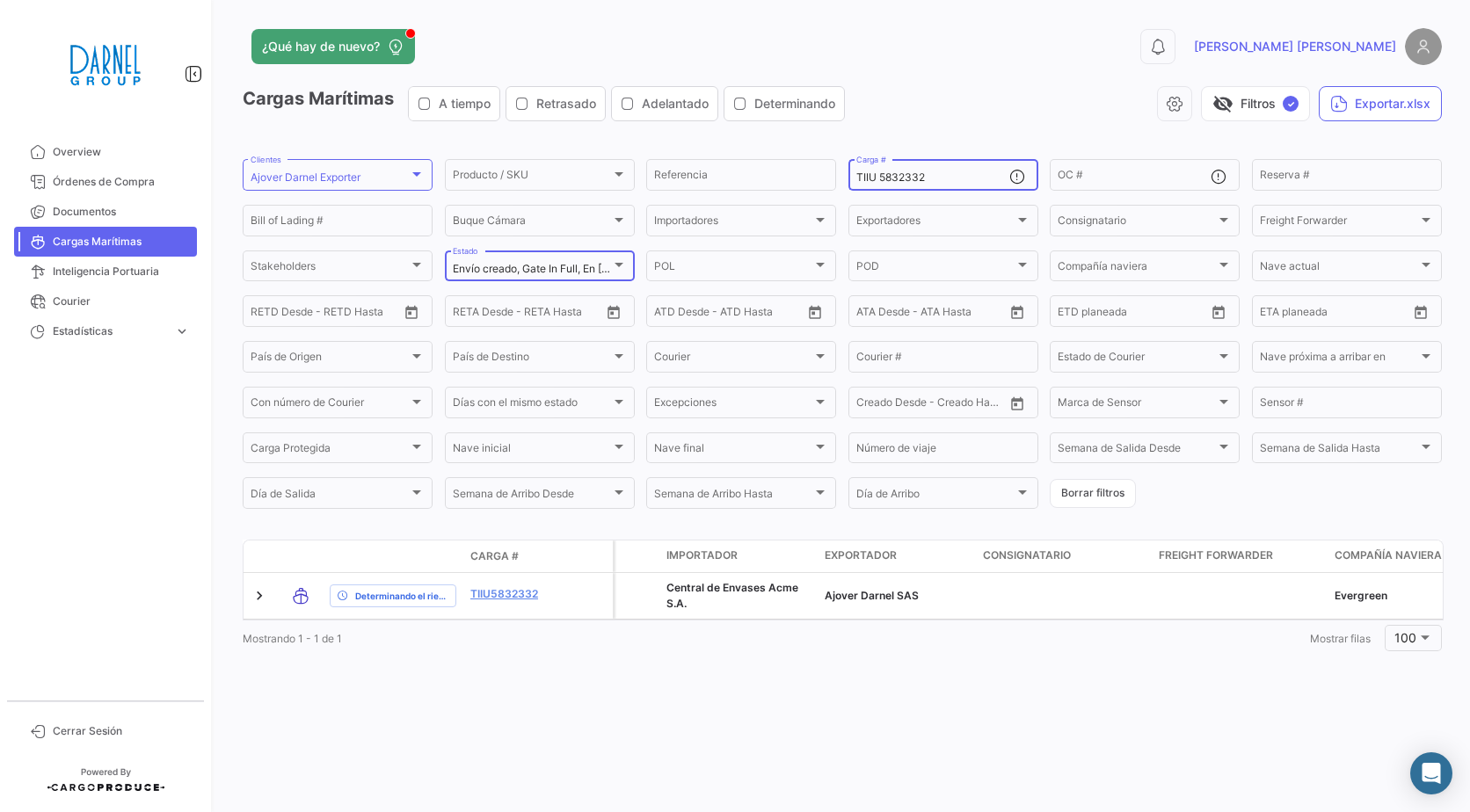
click at [977, 185] on div "TIIU 5832332 Carga #" at bounding box center [933, 174] width 153 height 34
click at [958, 175] on input "TIIU 5832332" at bounding box center [933, 177] width 153 height 12
paste input "HAMU 1983120"
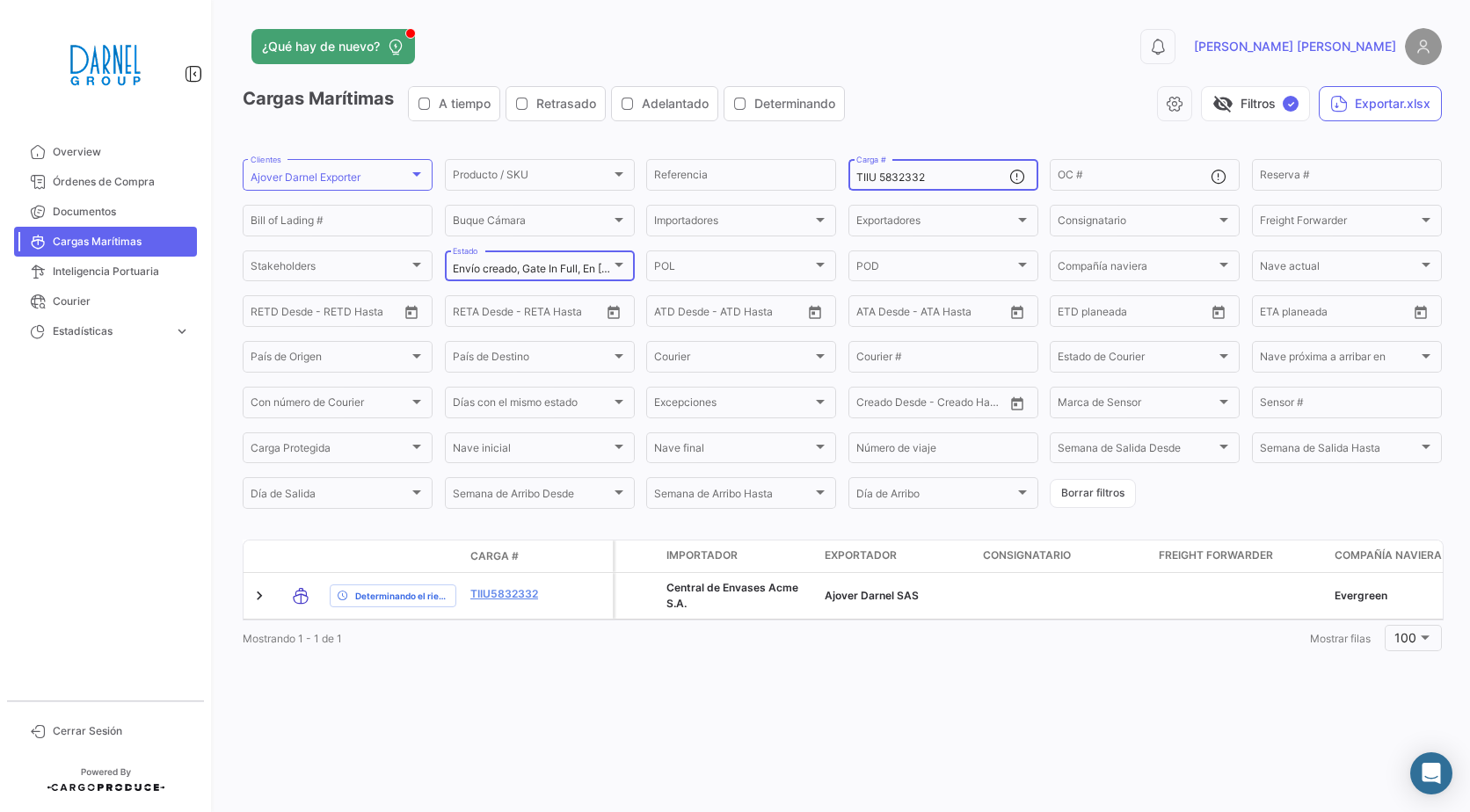
type input "HAMU 1983120"
click at [958, 175] on input "HAMU 1983120" at bounding box center [933, 177] width 153 height 12
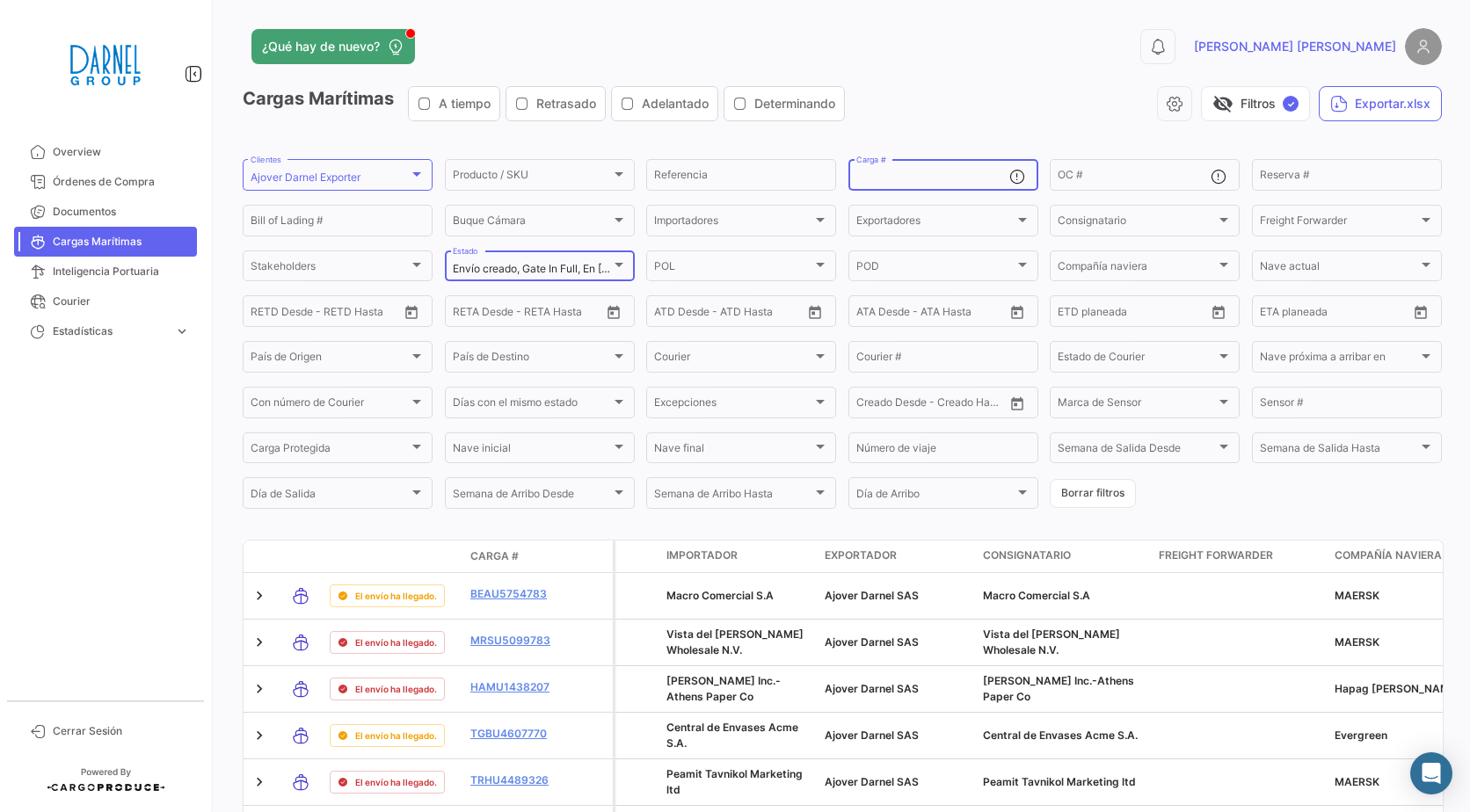
click at [922, 176] on input "Carga #" at bounding box center [933, 177] width 153 height 12
paste input "HAMU 1983120"
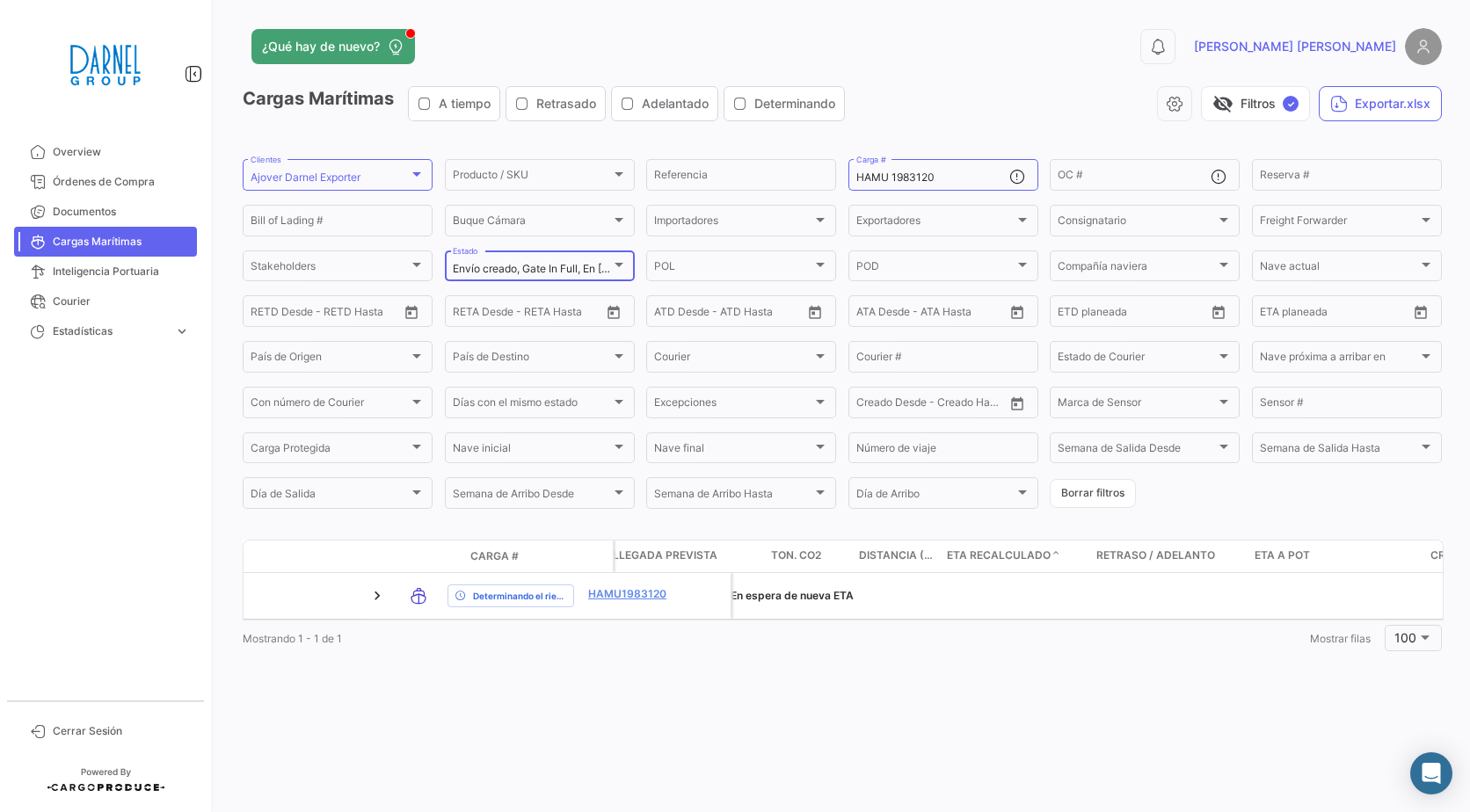
scroll to position [0, 763]
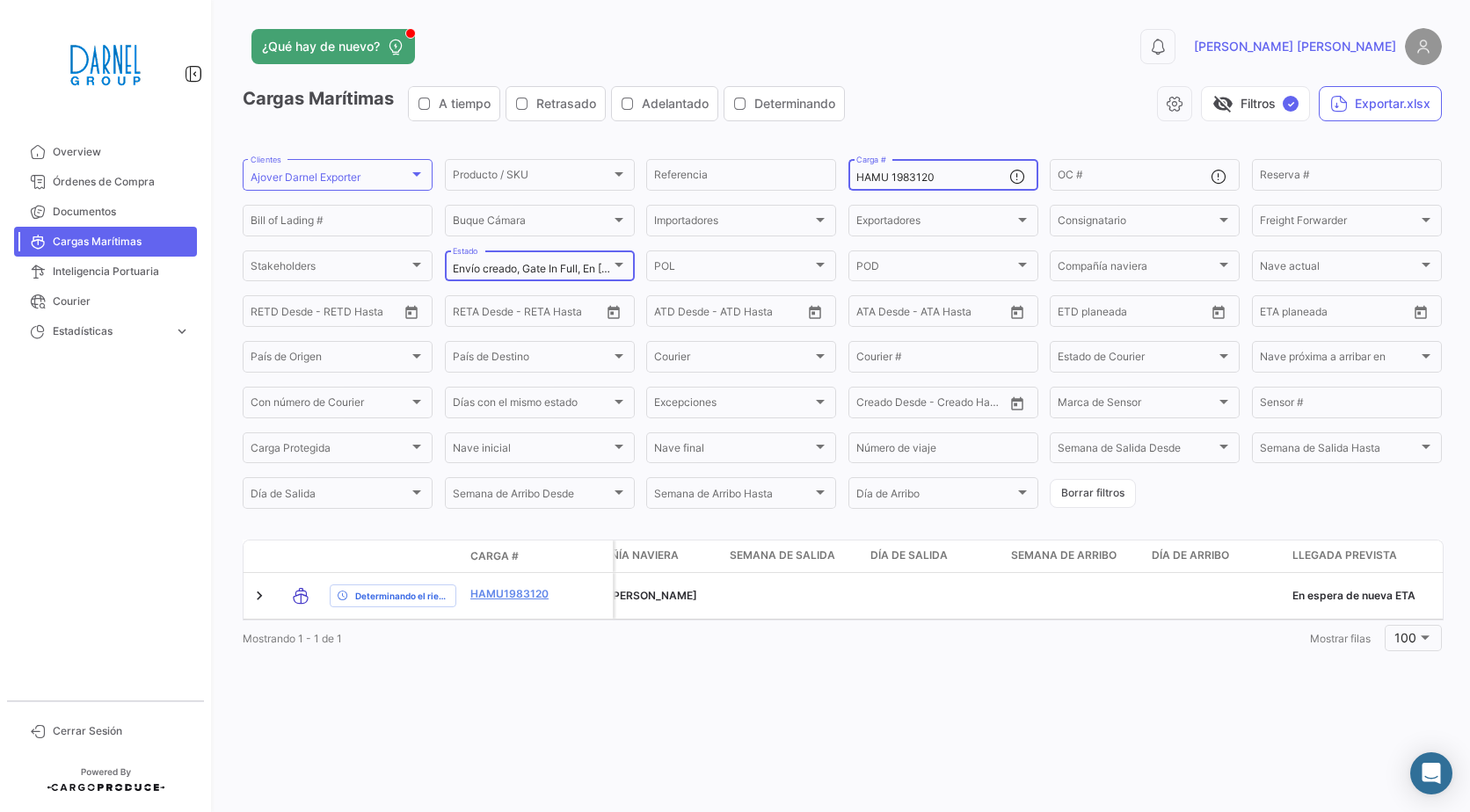
click at [940, 173] on input "HAMU 1983120" at bounding box center [933, 177] width 153 height 12
paste input "4064332"
type input "HAMU 4064332"
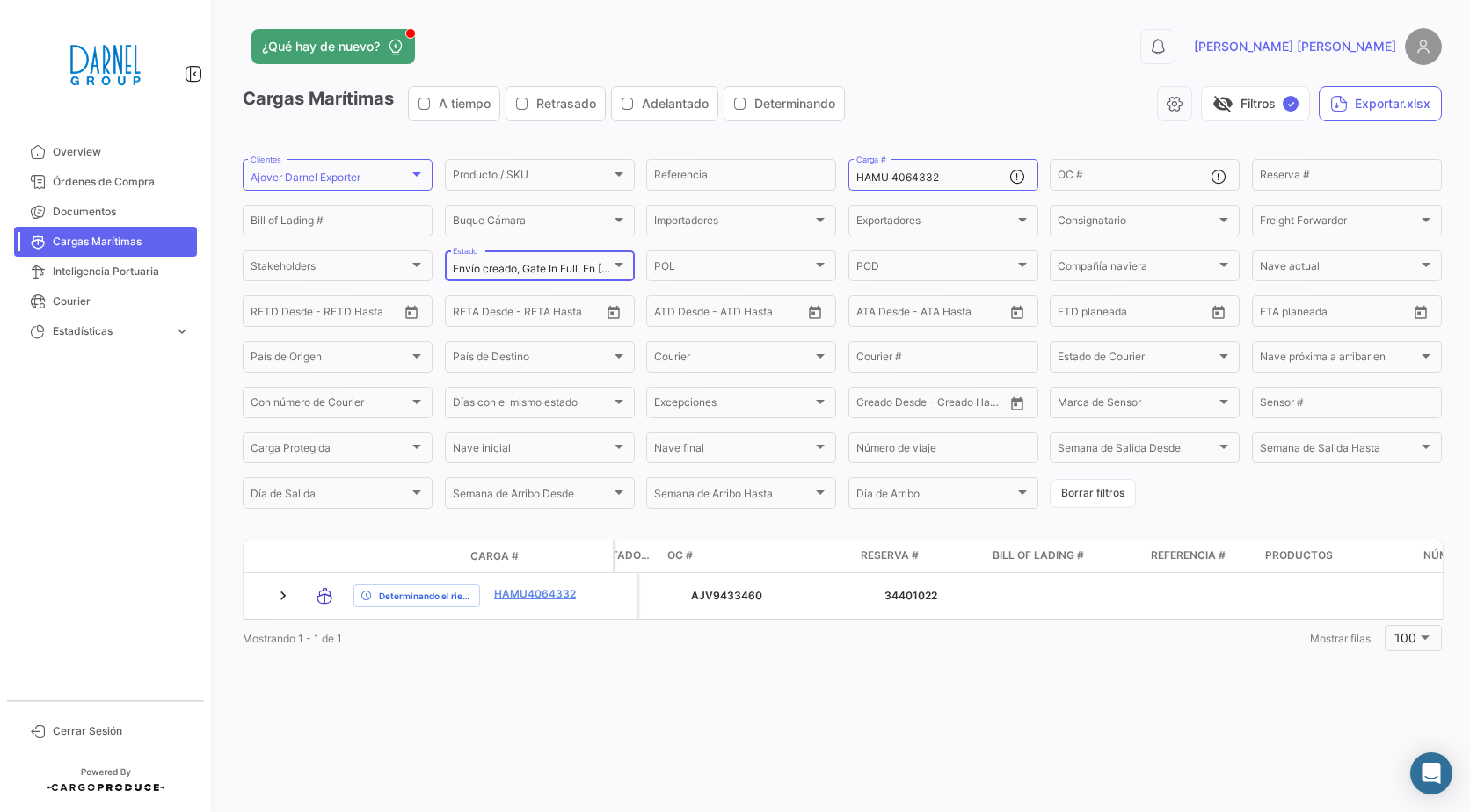
scroll to position [0, 3543]
